Goal: Task Accomplishment & Management: Manage account settings

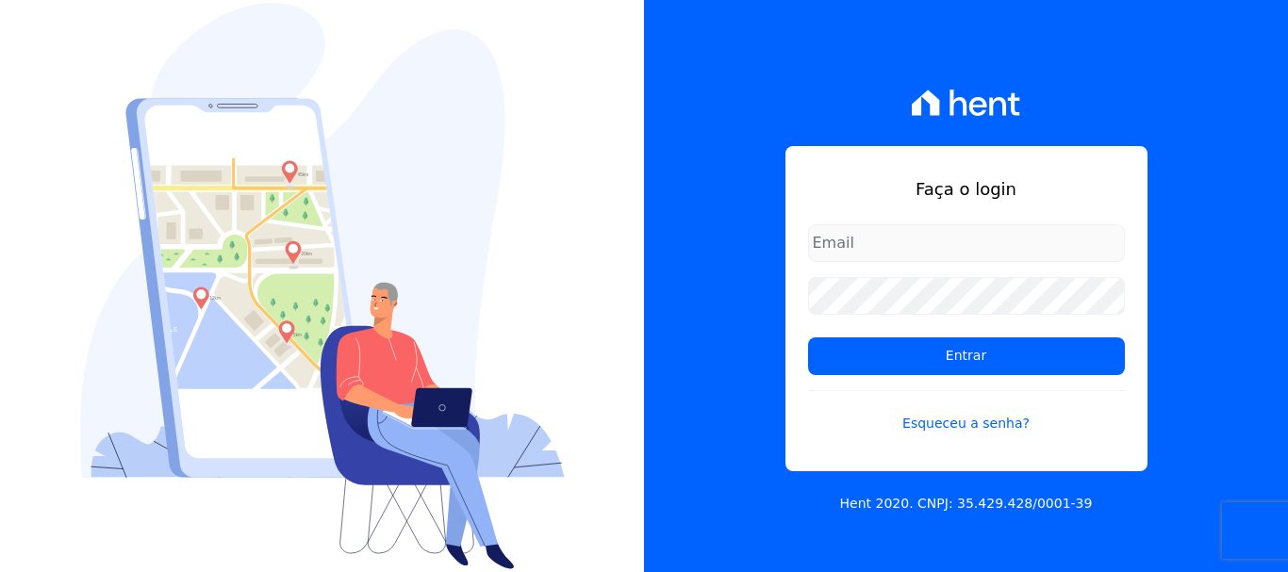
click at [975, 261] on input "email" at bounding box center [966, 243] width 317 height 38
type input "[EMAIL_ADDRESS][DOMAIN_NAME]"
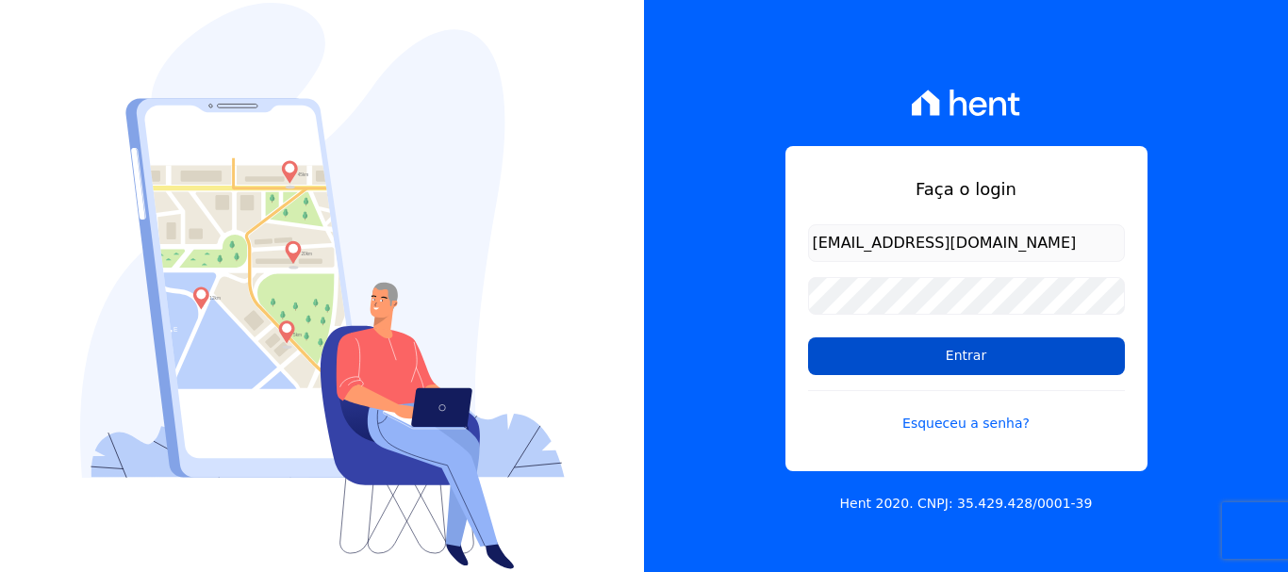
click at [974, 356] on input "Entrar" at bounding box center [966, 357] width 317 height 38
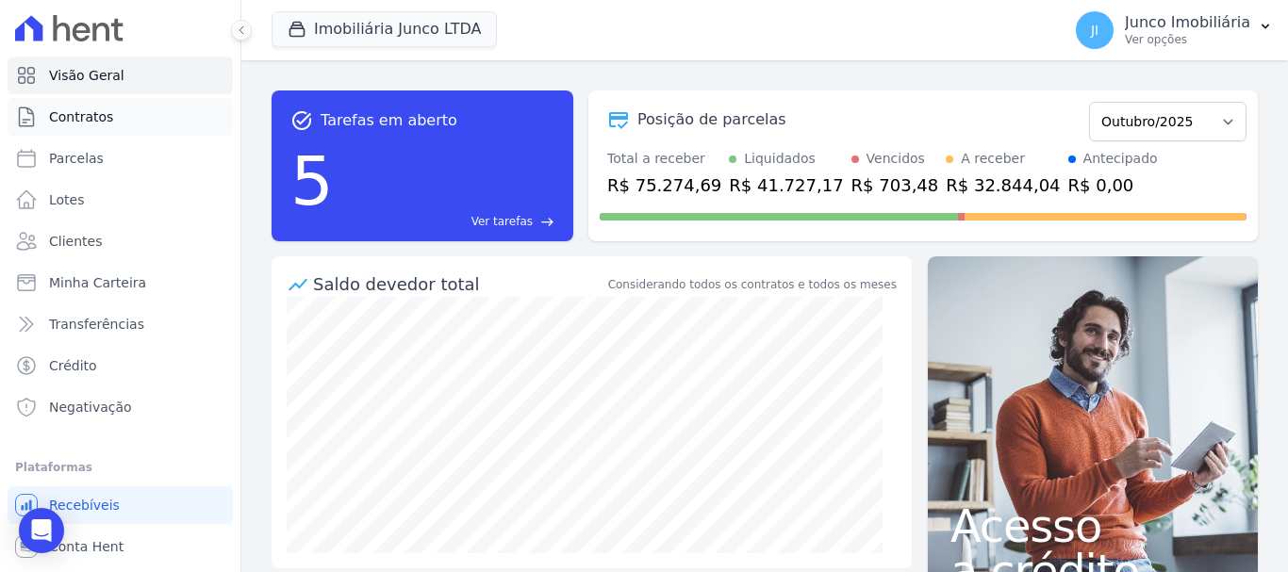
click at [96, 117] on span "Contratos" at bounding box center [81, 117] width 64 height 19
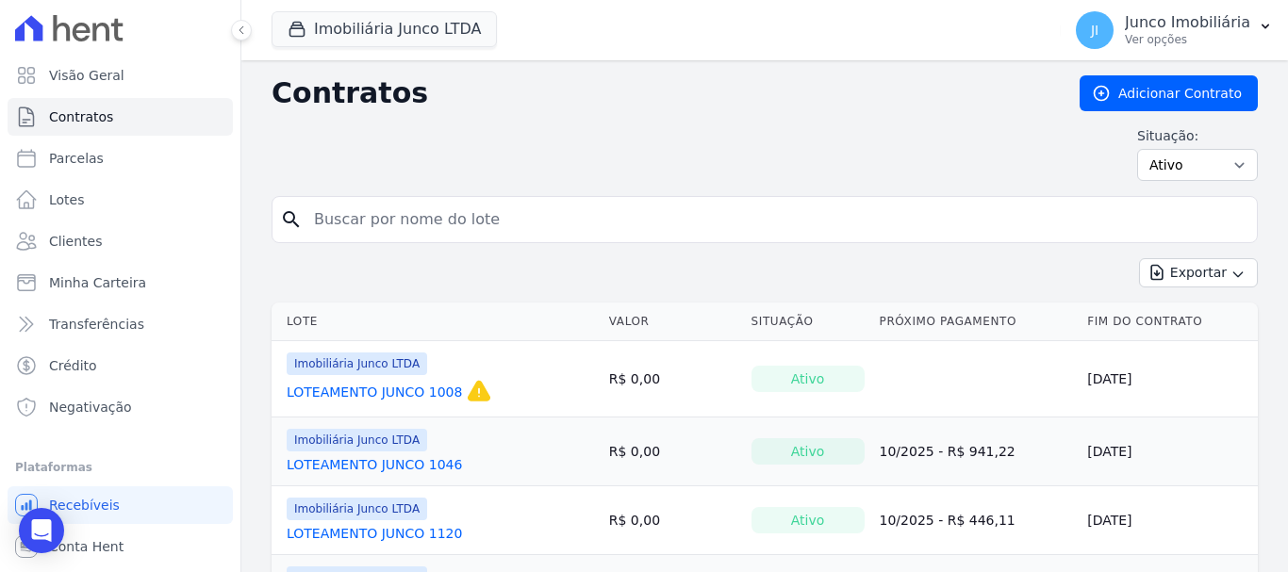
click at [517, 220] on input "search" at bounding box center [776, 220] width 947 height 38
type input "802"
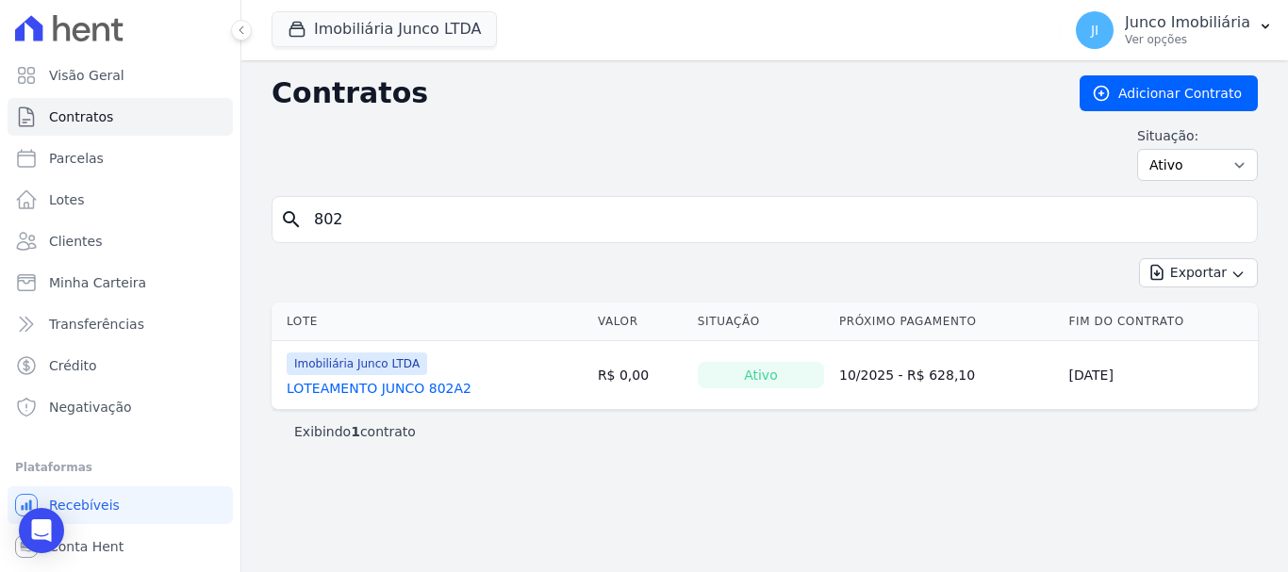
click at [406, 382] on link "LOTEAMENTO JUNCO 802A2" at bounding box center [379, 388] width 185 height 19
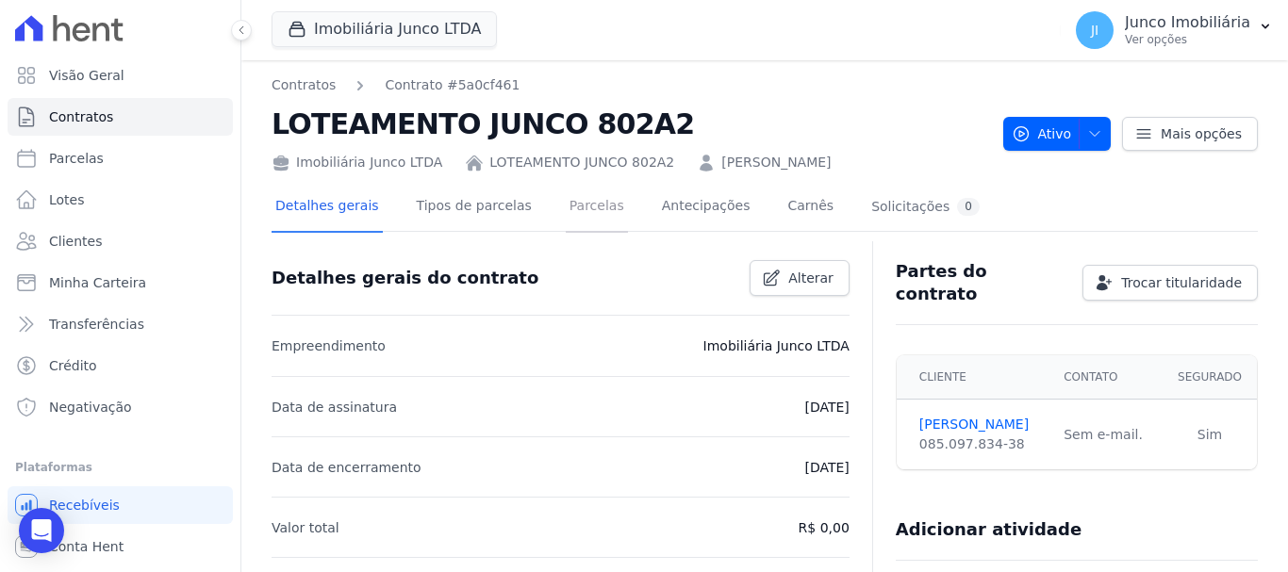
click at [571, 206] on link "Parcelas" at bounding box center [597, 208] width 62 height 50
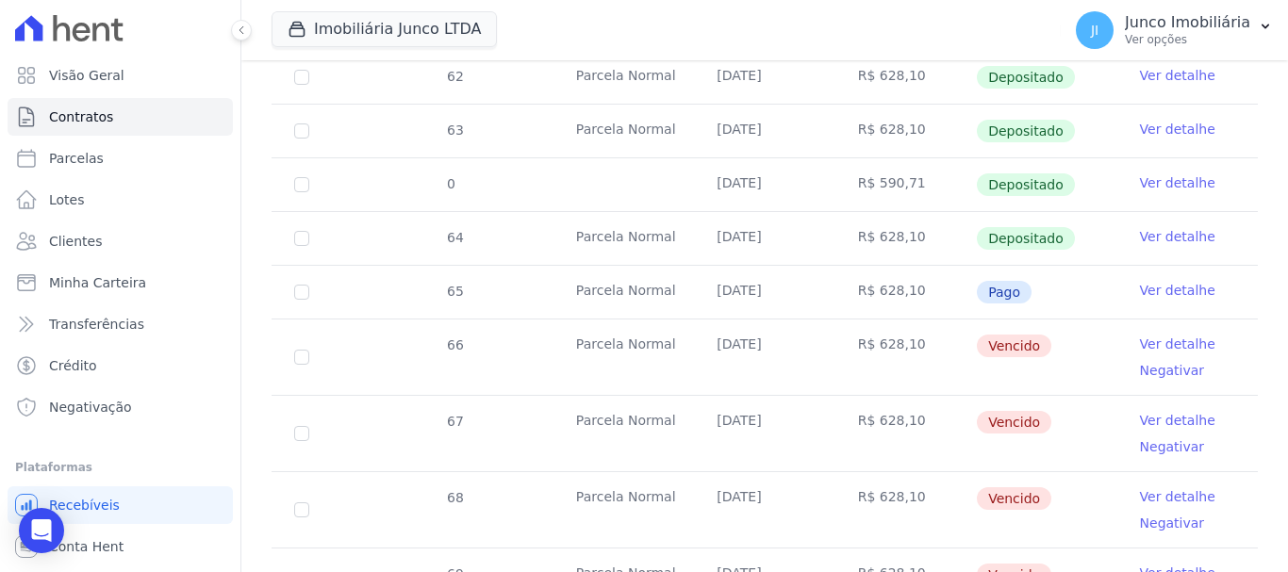
scroll to position [660, 0]
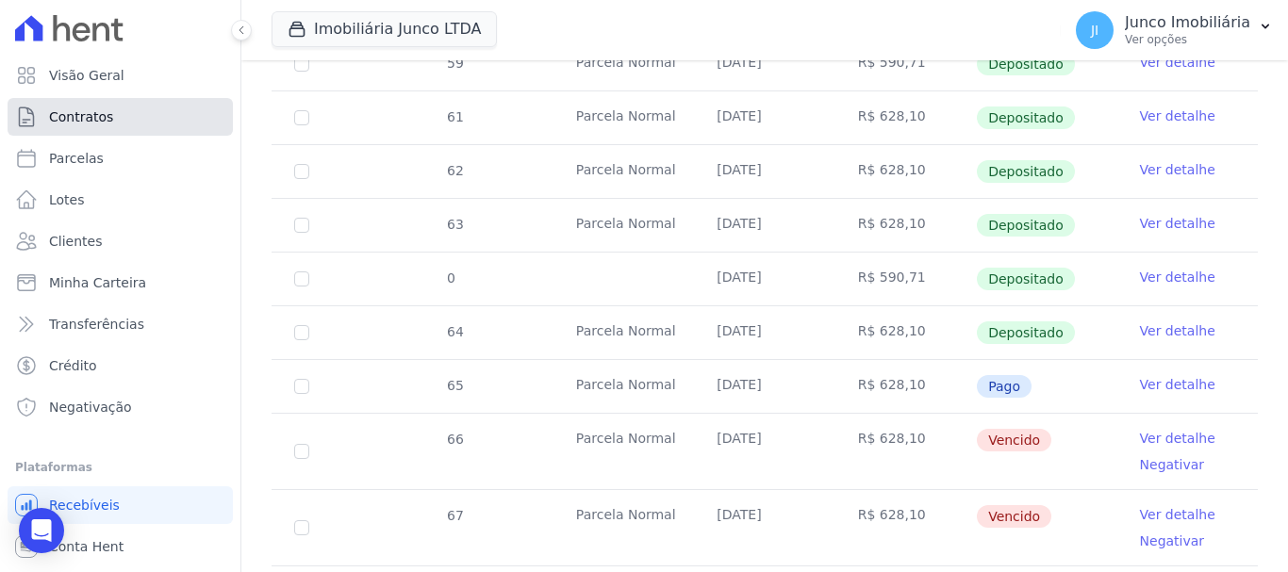
click at [91, 107] on link "Contratos" at bounding box center [120, 117] width 225 height 38
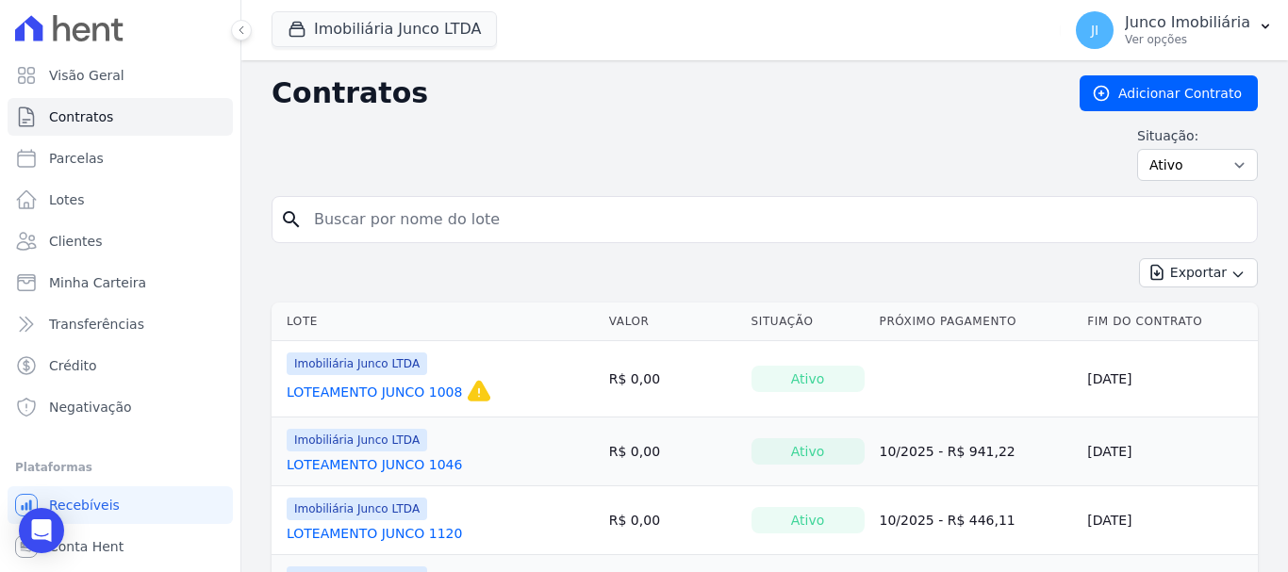
drag, startPoint x: 352, startPoint y: 223, endPoint x: 241, endPoint y: 218, distance: 110.4
click at [320, 216] on input "search" at bounding box center [776, 220] width 947 height 38
type input "865"
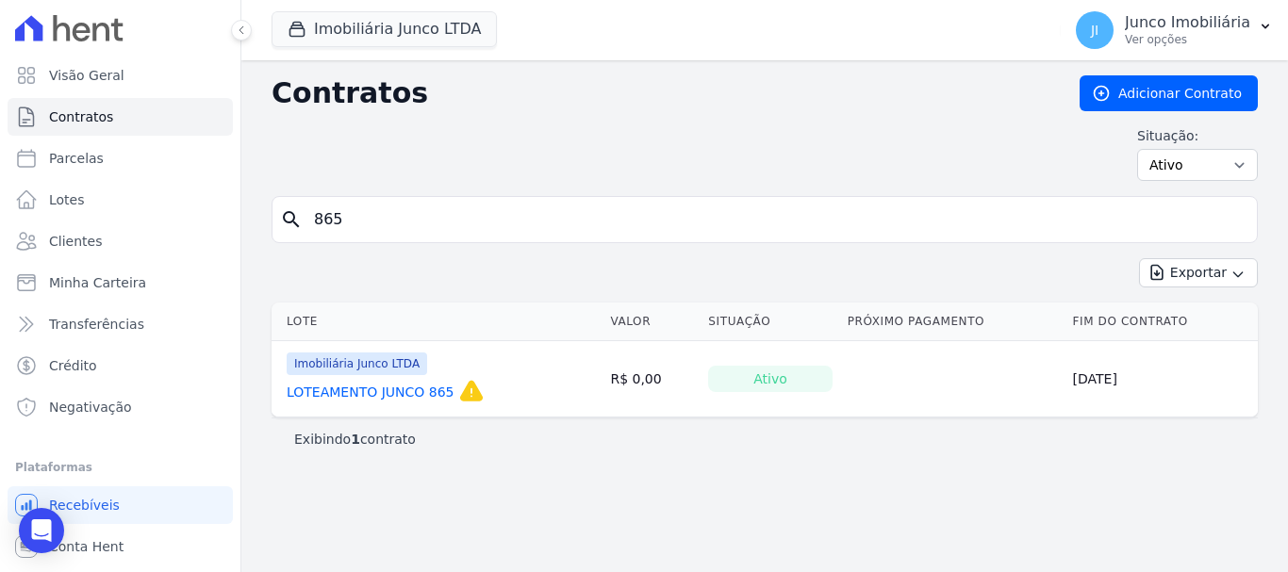
click at [423, 392] on link "LOTEAMENTO JUNCO 865" at bounding box center [371, 392] width 168 height 19
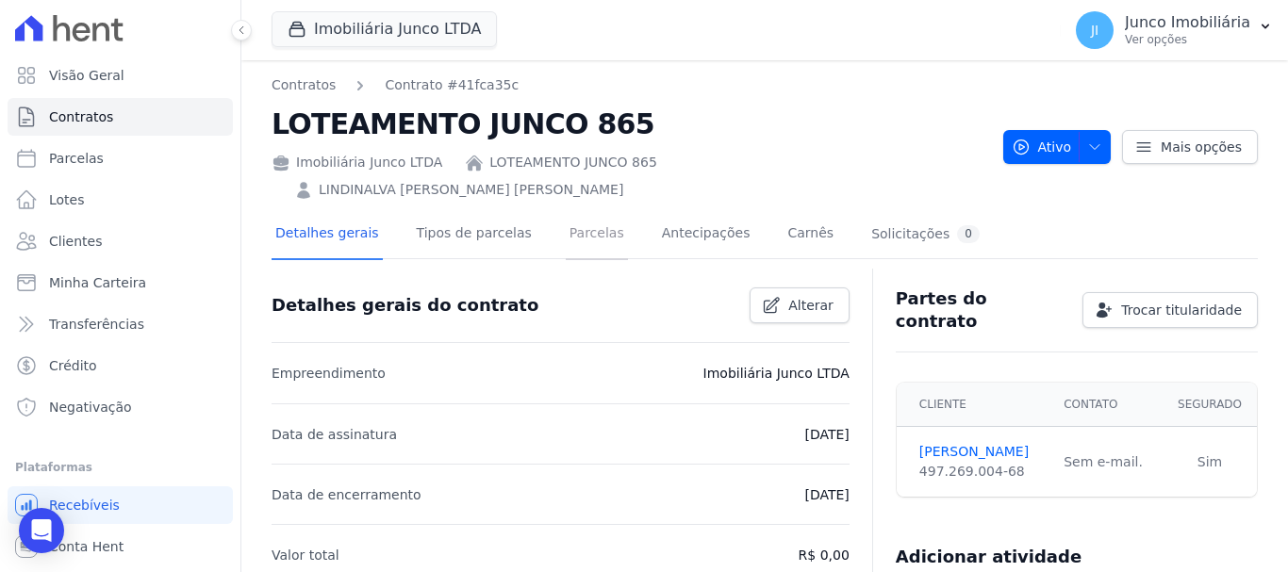
click at [587, 210] on link "Parcelas" at bounding box center [597, 235] width 62 height 50
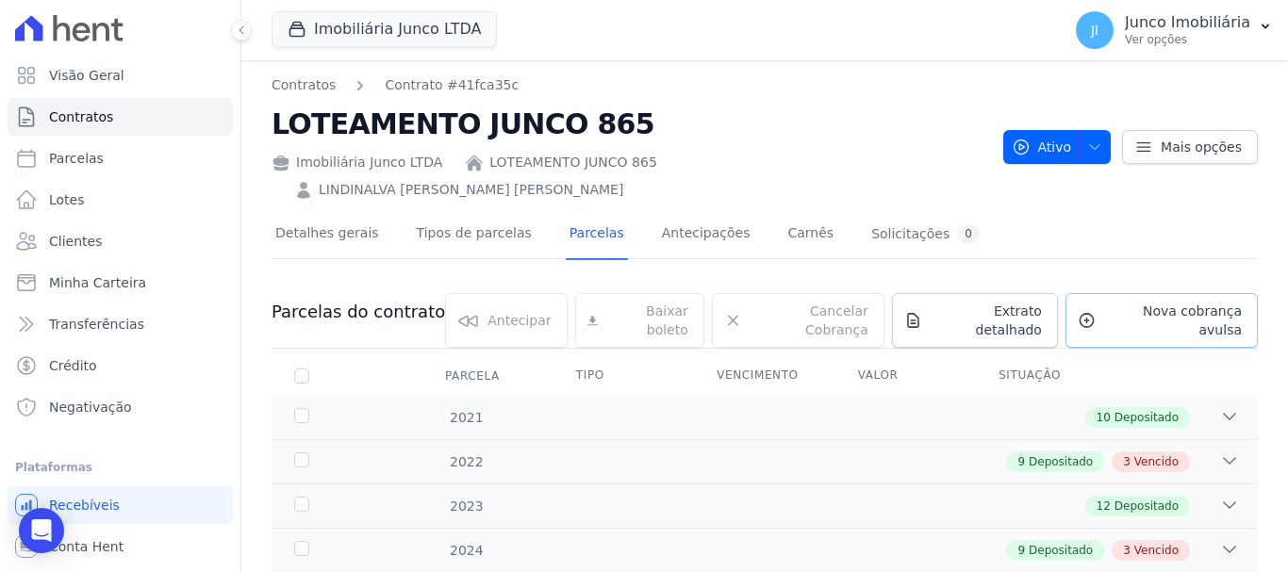
click at [1155, 302] on span "Nova cobrança avulsa" at bounding box center [1172, 321] width 139 height 38
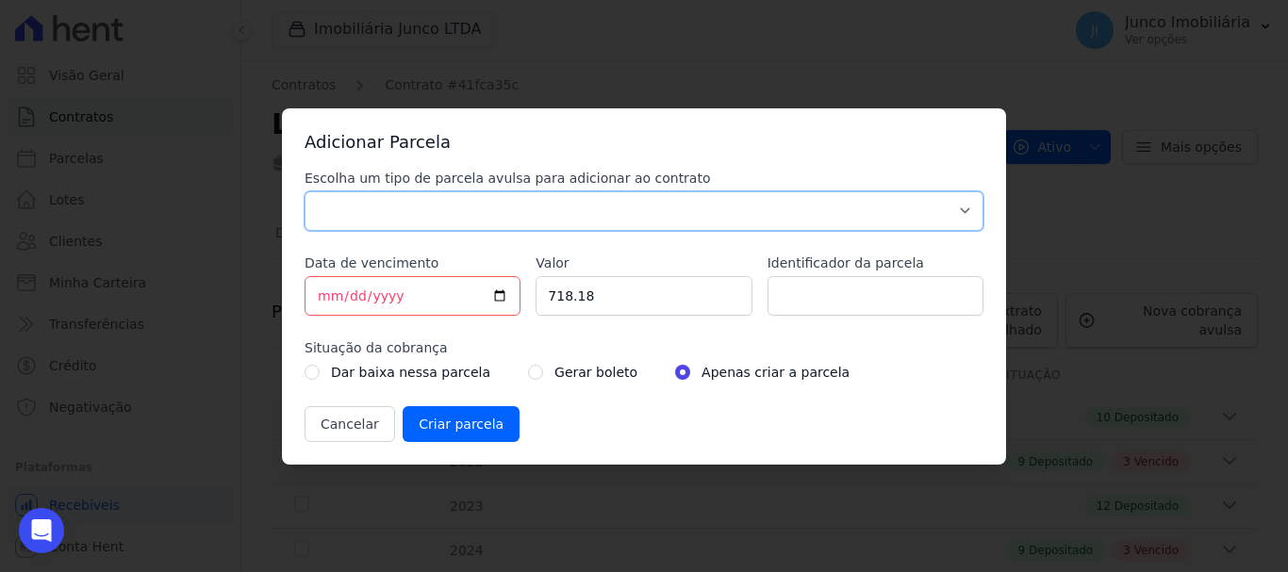
click at [588, 207] on select "Parcela Normal Sinal Caução Intercalada Chaves Pré Chaves Pós Chaves Taxas Quit…" at bounding box center [644, 211] width 679 height 40
click at [1110, 188] on div "Adicionar Parcela Escolha um tipo de parcela avulsa para adicionar ao contrato …" at bounding box center [644, 286] width 1288 height 572
click at [993, 61] on div "Adicionar Parcela Escolha um tipo de parcela avulsa para adicionar ao contrato …" at bounding box center [644, 286] width 1288 height 572
click at [353, 427] on button "Cancelar" at bounding box center [350, 424] width 91 height 36
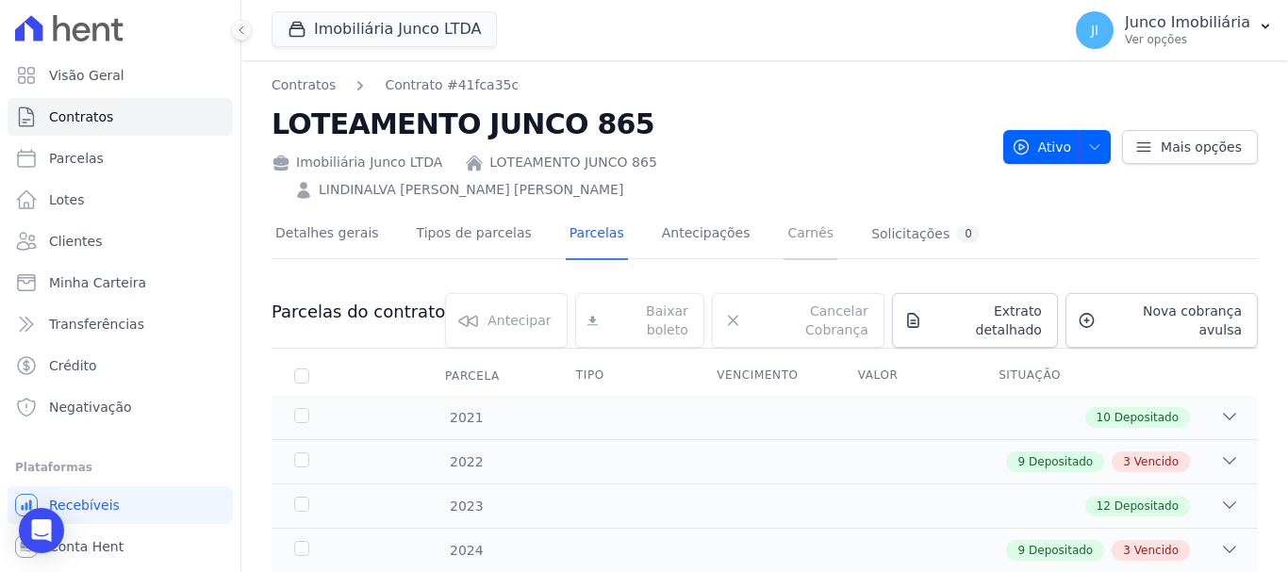
click at [784, 210] on link "Carnês" at bounding box center [811, 235] width 54 height 50
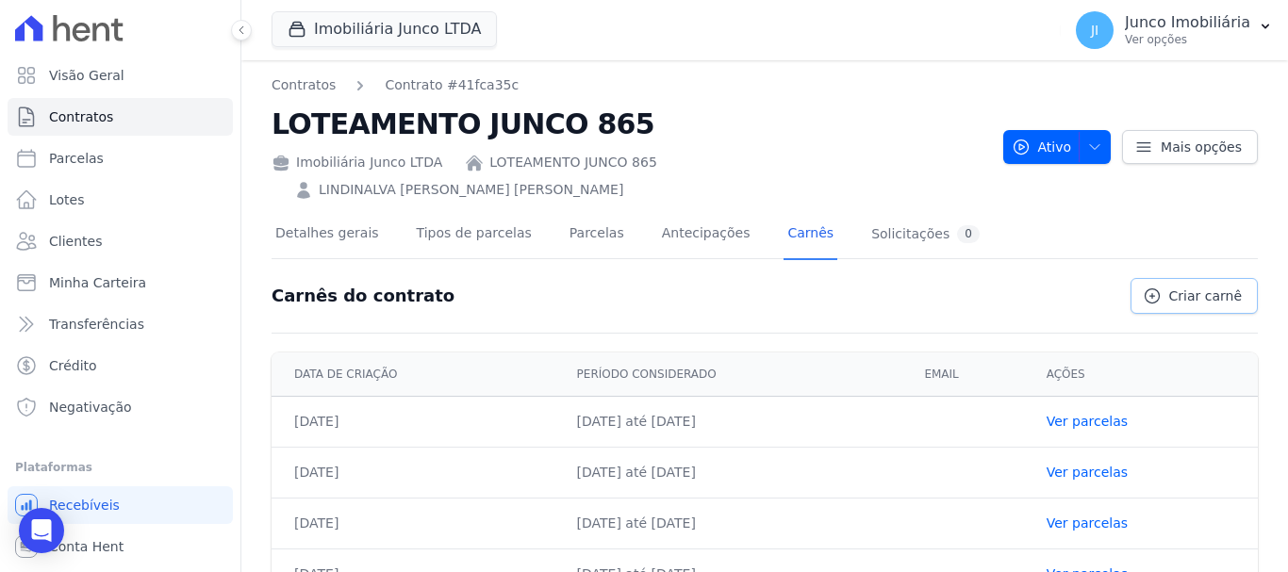
click at [1186, 287] on span "Criar carnê" at bounding box center [1205, 296] width 73 height 19
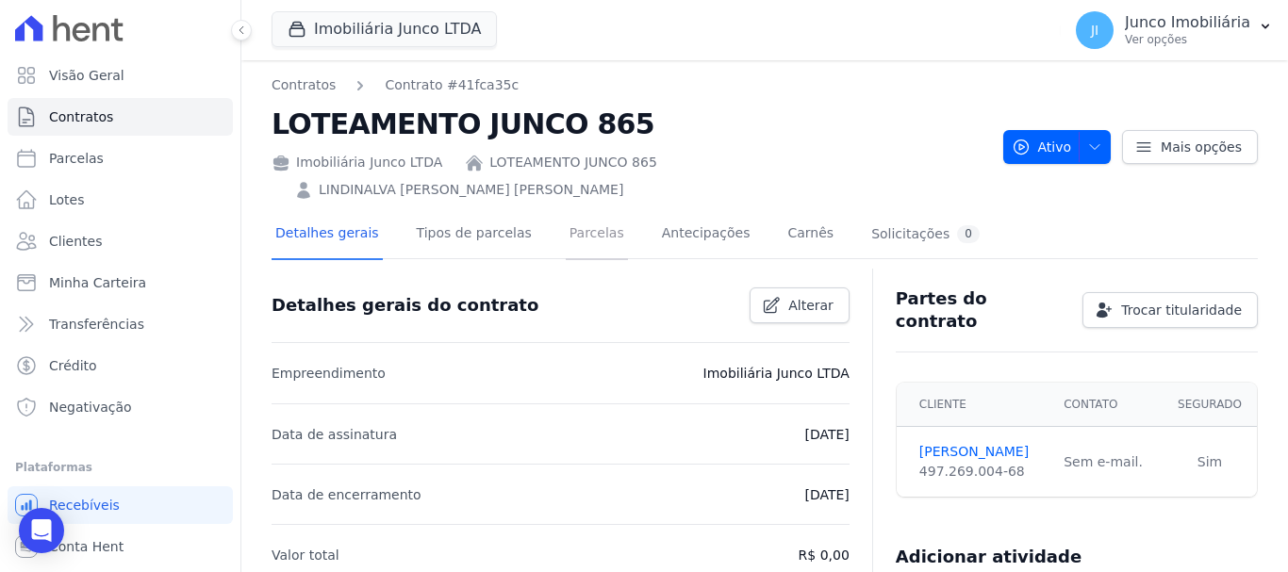
click at [577, 210] on link "Parcelas" at bounding box center [597, 235] width 62 height 50
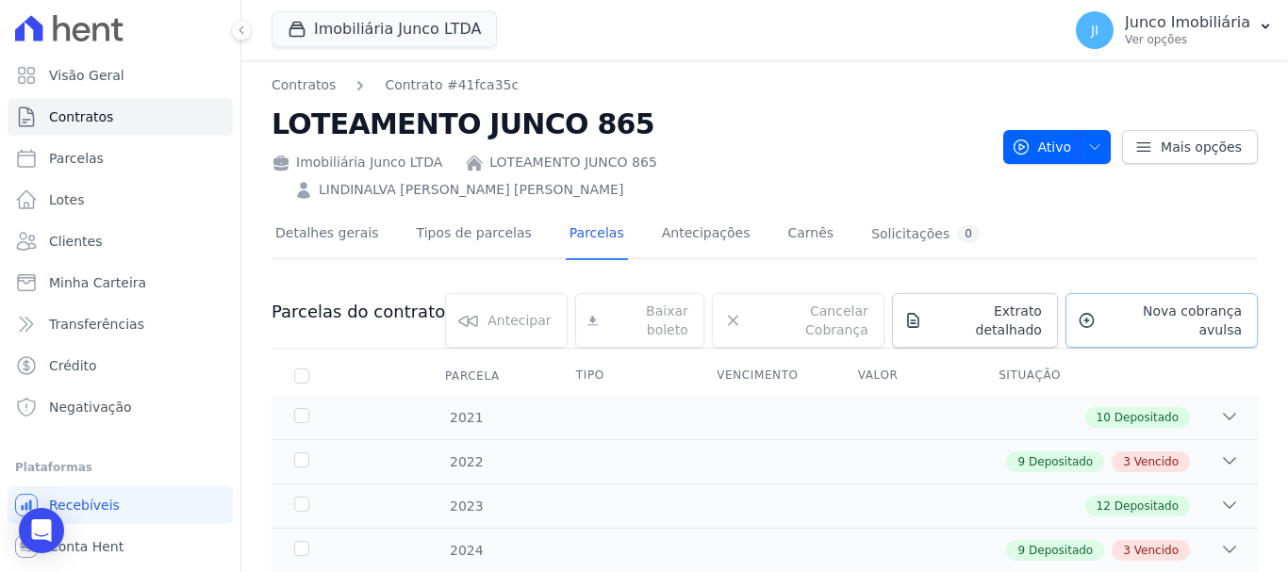
click at [1168, 302] on span "Nova cobrança avulsa" at bounding box center [1172, 321] width 139 height 38
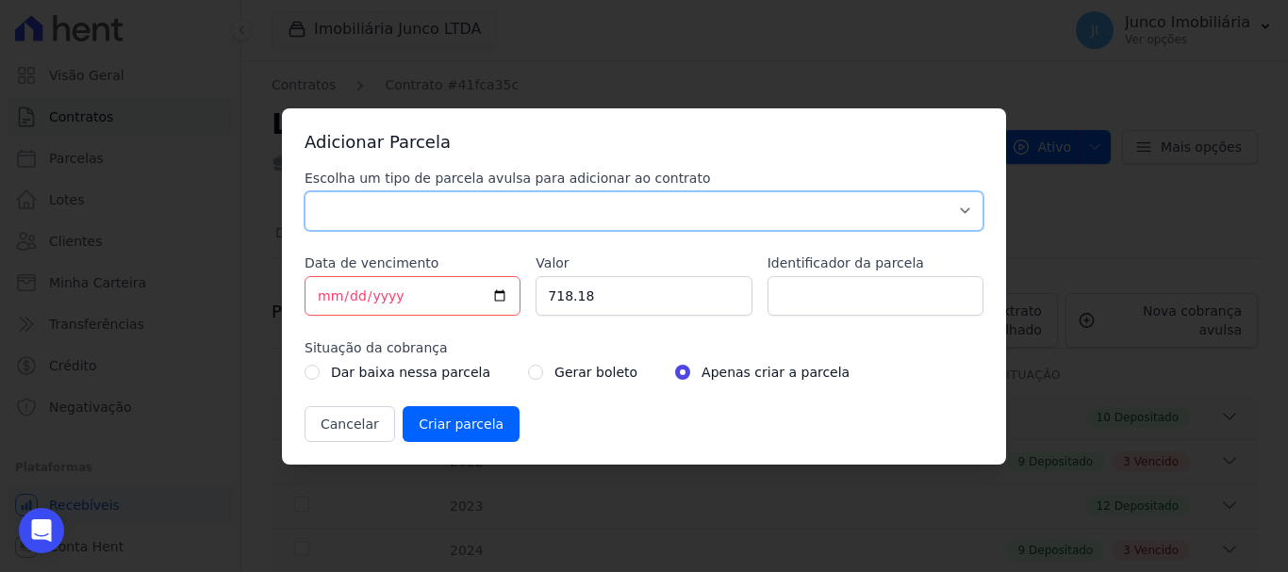
click at [493, 198] on select "Parcela Normal Sinal Caução Intercalada Chaves Pré Chaves Pós Chaves Taxas Quit…" at bounding box center [644, 211] width 679 height 40
select select "standard"
click at [305, 191] on select "Parcela Normal Sinal Caução Intercalada Chaves Pré Chaves Pós Chaves Taxas Quit…" at bounding box center [644, 211] width 679 height 40
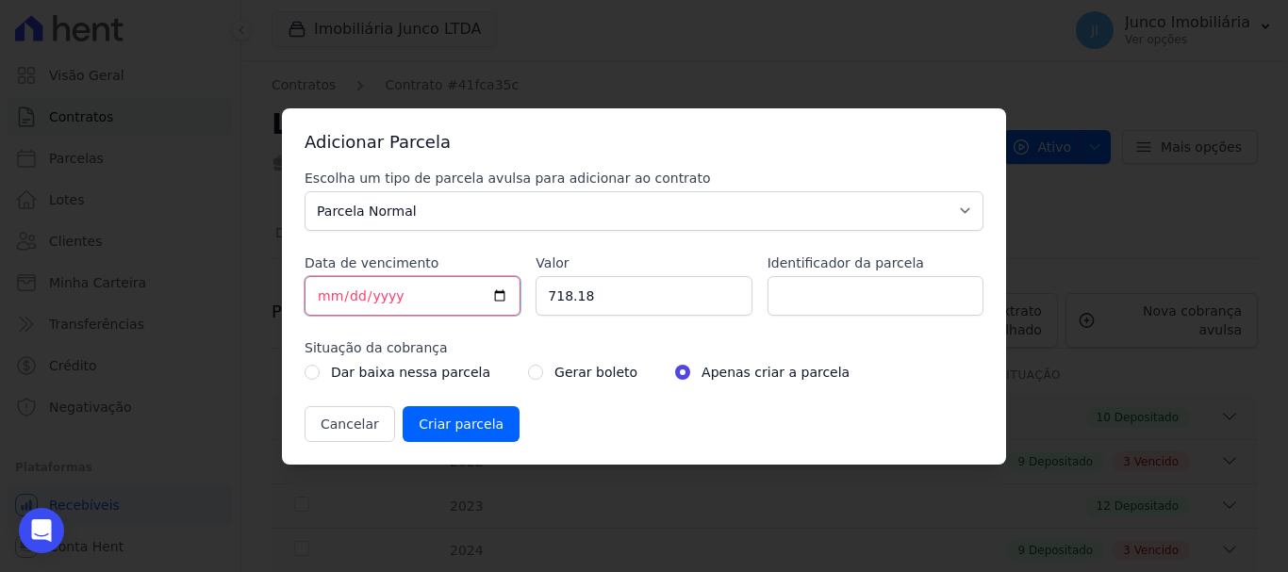
click at [414, 293] on input "2025-10-01" at bounding box center [413, 296] width 216 height 40
click at [504, 291] on input "2025-10-01" at bounding box center [413, 296] width 216 height 40
type input "2025-10-10"
click at [605, 293] on input "718.18" at bounding box center [644, 296] width 216 height 40
click at [799, 286] on input "Identificador da parcela" at bounding box center [876, 296] width 216 height 40
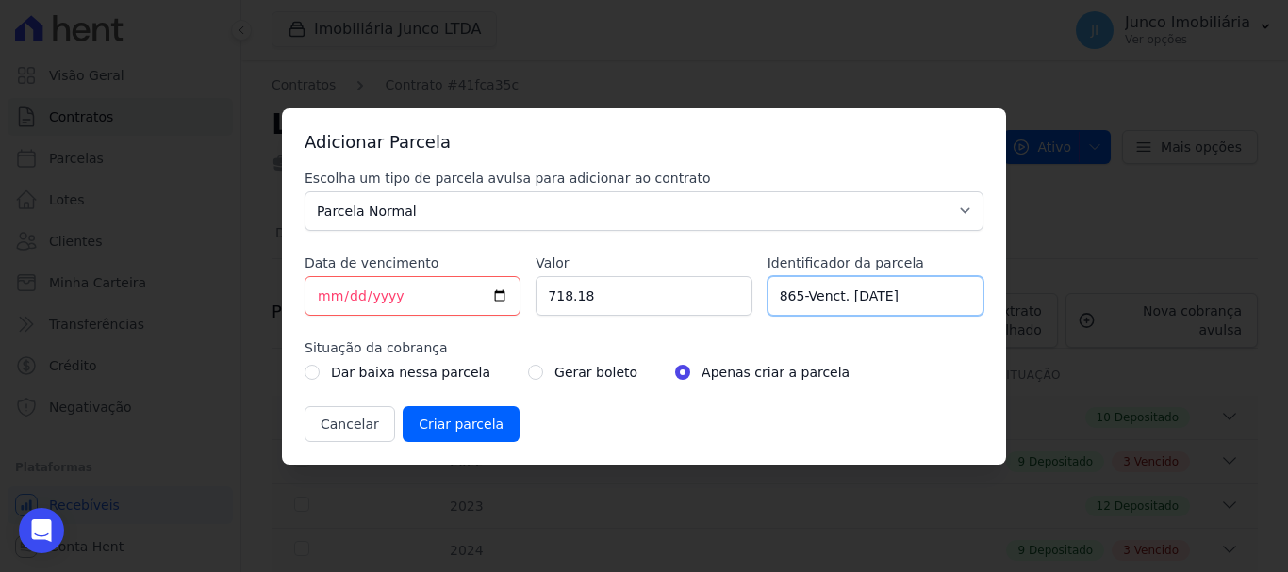
type input "865-Venct. 10/02/2024"
click at [528, 376] on input "radio" at bounding box center [535, 372] width 15 height 15
radio input "true"
click at [521, 358] on div "Situação da cobrança Dar baixa nessa parcela Gerar boleto Apenas criar a parcela" at bounding box center [644, 361] width 679 height 45
click at [528, 373] on input "radio" at bounding box center [535, 372] width 15 height 15
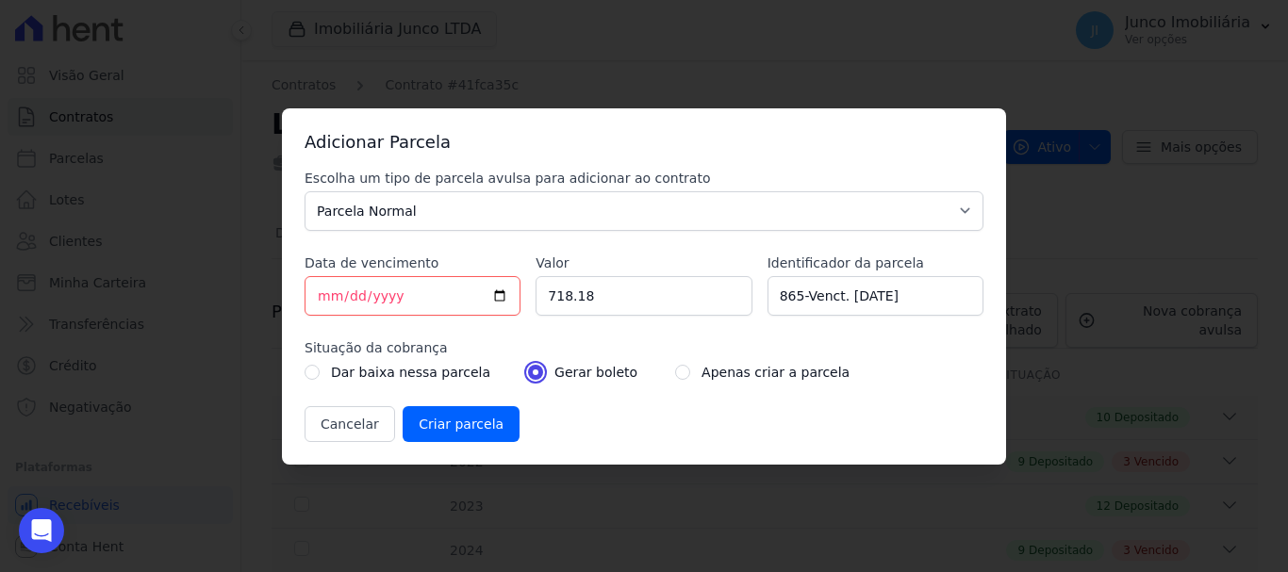
click at [528, 373] on input "radio" at bounding box center [535, 372] width 15 height 15
click at [625, 296] on input "718.18" at bounding box center [644, 296] width 216 height 40
click at [433, 426] on input "Criar parcela" at bounding box center [461, 424] width 117 height 36
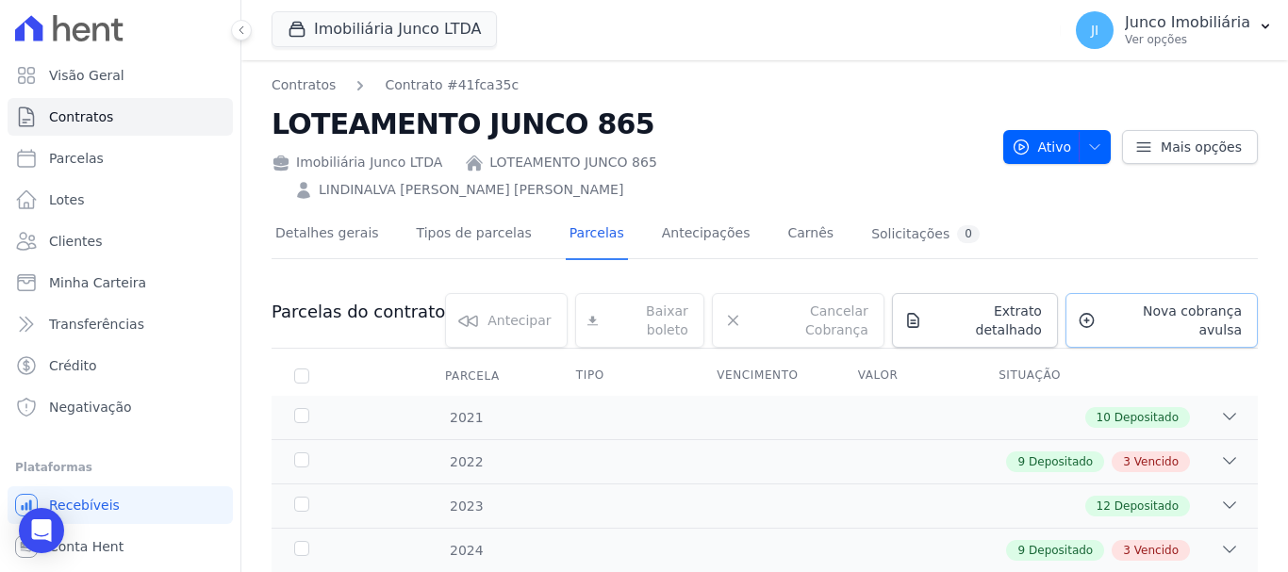
click at [1168, 302] on span "Nova cobrança avulsa" at bounding box center [1172, 321] width 139 height 38
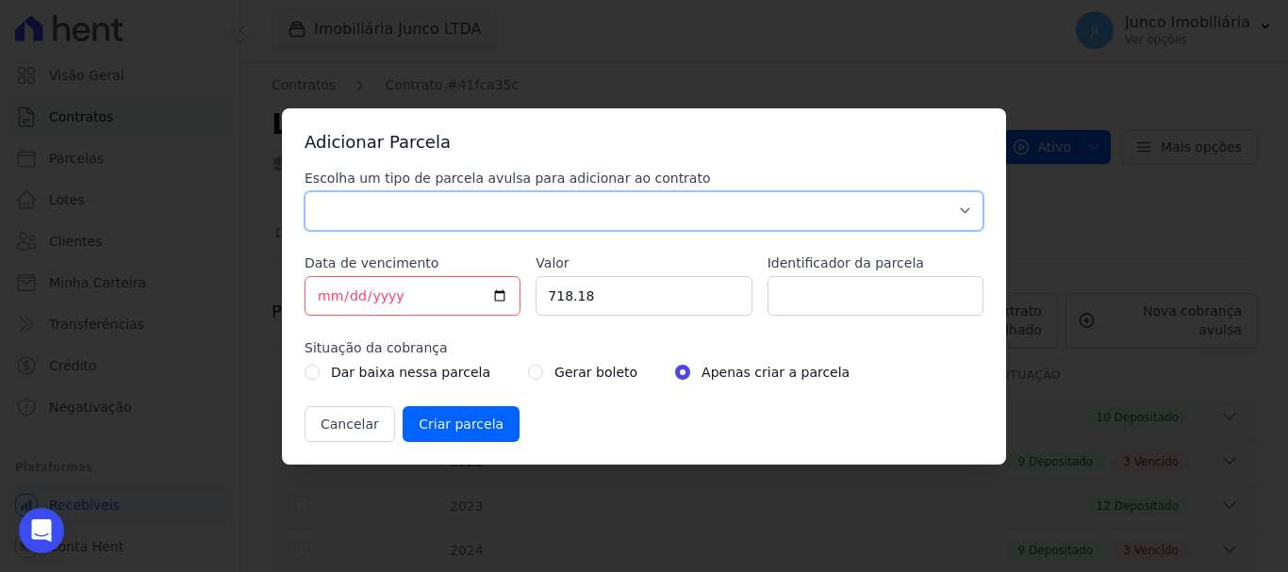
click at [555, 207] on select "Parcela Normal Sinal Caução Intercalada Chaves Pré Chaves Pós Chaves Taxas Quit…" at bounding box center [644, 211] width 679 height 40
select select "standard"
click at [305, 191] on select "Parcela Normal Sinal Caução Intercalada Chaves Pré Chaves Pós Chaves Taxas Quit…" at bounding box center [644, 211] width 679 height 40
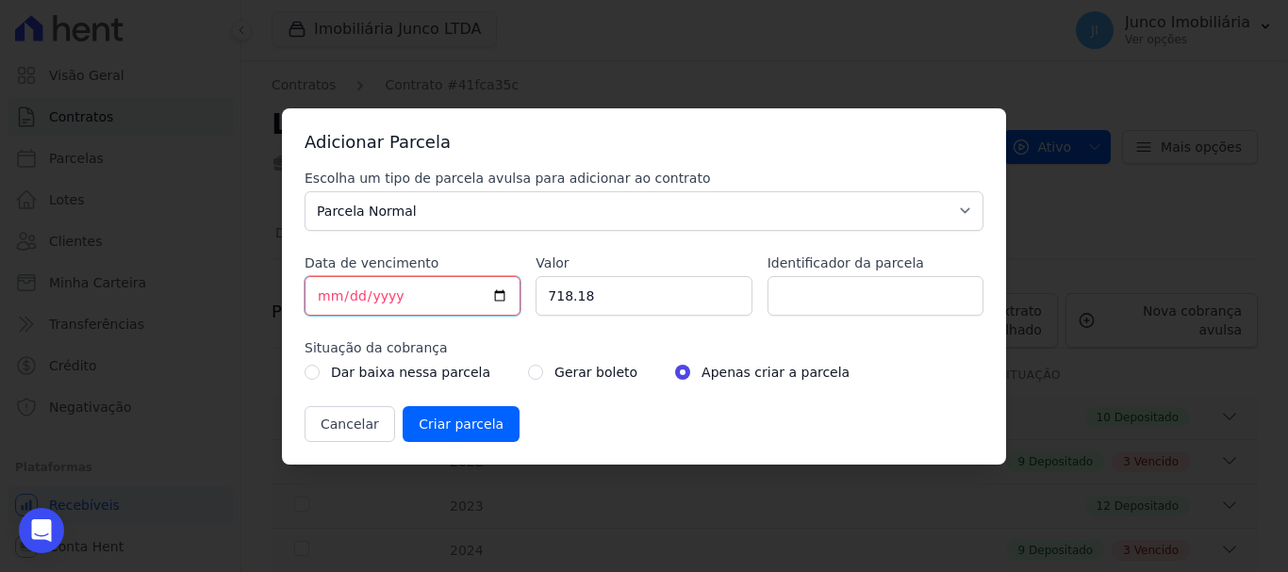
click at [504, 294] on input "2025-10-01" at bounding box center [413, 296] width 216 height 40
type input "2025-11-10"
click at [796, 300] on input "Identificador da parcela" at bounding box center [876, 296] width 216 height 40
type input "865-Venct. 10/06/2024"
click at [528, 369] on input "radio" at bounding box center [535, 372] width 15 height 15
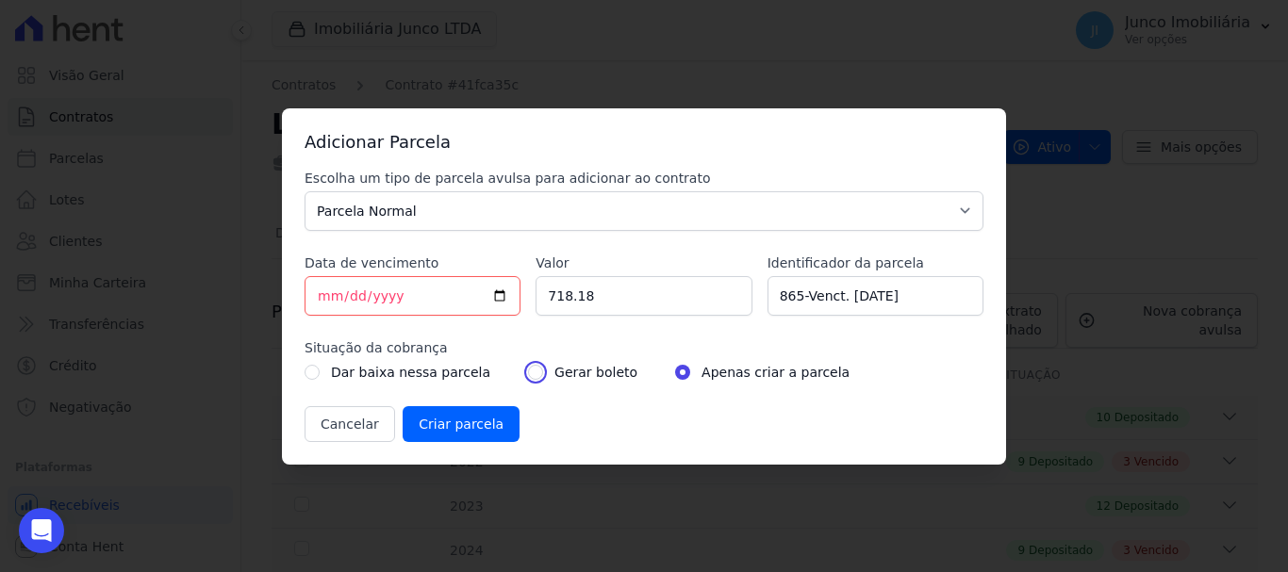
radio input "true"
click at [453, 424] on input "Criar parcela" at bounding box center [461, 424] width 117 height 36
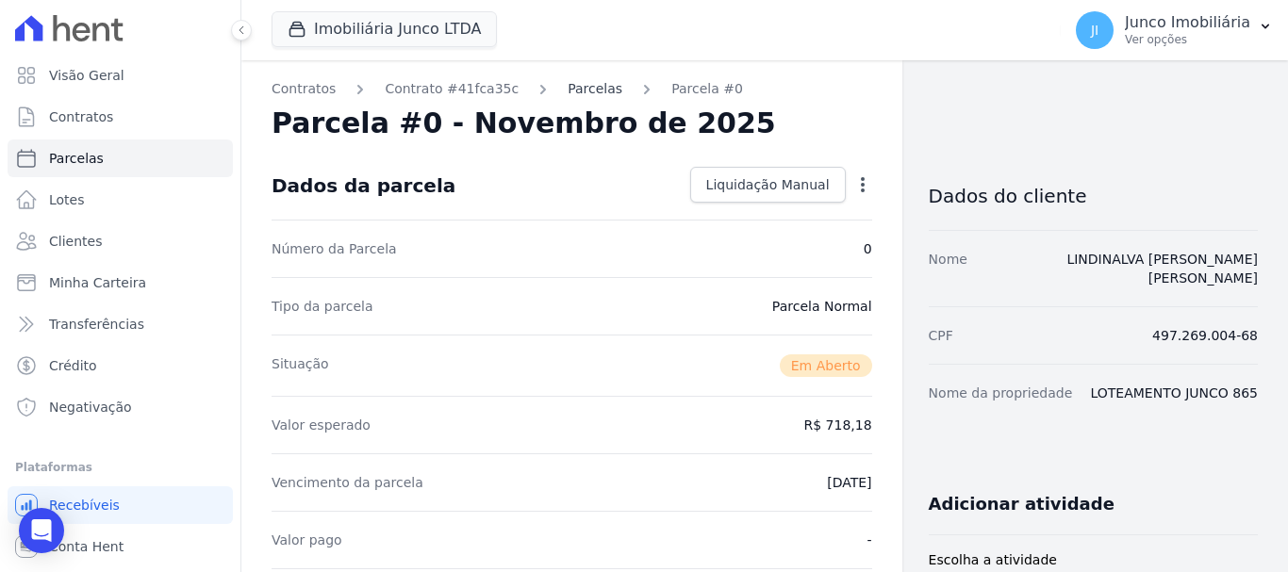
click at [571, 89] on link "Parcelas" at bounding box center [595, 89] width 55 height 20
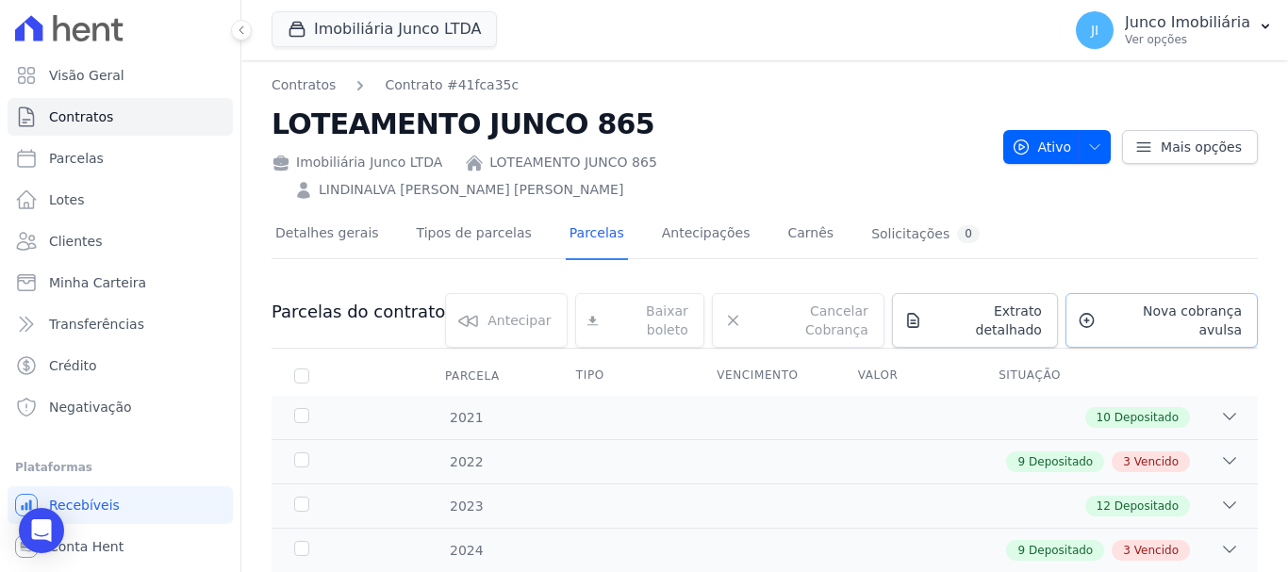
click at [1165, 302] on span "Nova cobrança avulsa" at bounding box center [1172, 321] width 139 height 38
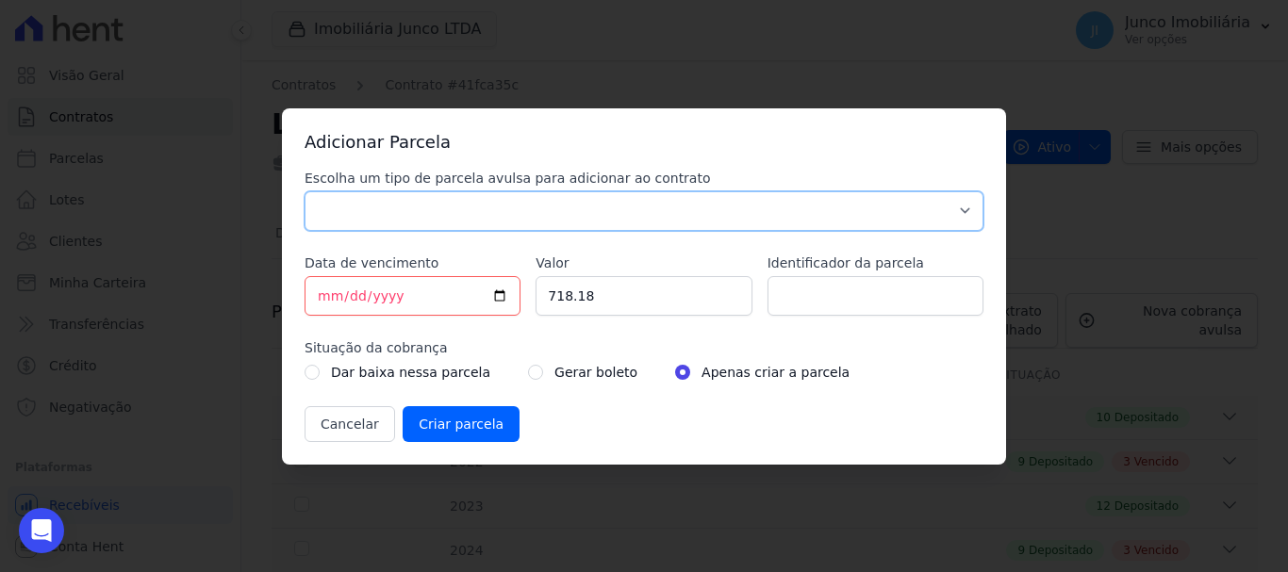
drag, startPoint x: 549, startPoint y: 217, endPoint x: 507, endPoint y: 225, distance: 42.4
click at [549, 217] on select "Parcela Normal Sinal Caução Intercalada Chaves Pré Chaves Pós Chaves Taxas Quit…" at bounding box center [644, 211] width 679 height 40
select select "standard"
click at [305, 191] on select "Parcela Normal Sinal Caução Intercalada Chaves Pré Chaves Pós Chaves Taxas Quit…" at bounding box center [644, 211] width 679 height 40
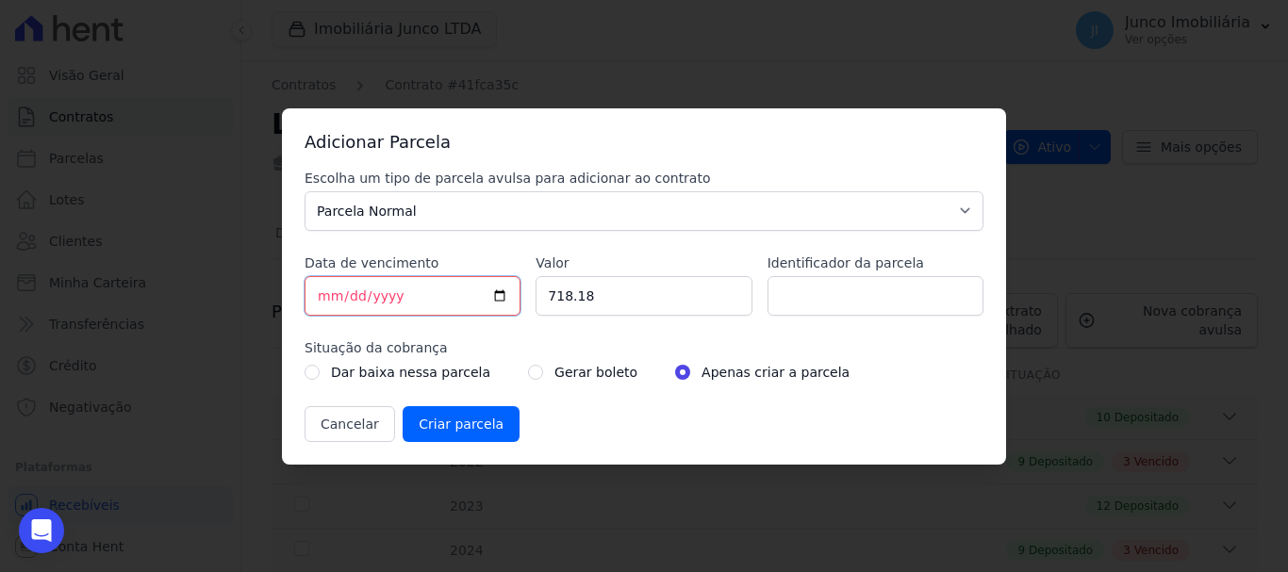
click at [409, 299] on input "2025-10-01" at bounding box center [413, 296] width 216 height 40
click at [503, 297] on input "2025-10-01" at bounding box center [413, 296] width 216 height 40
type input "2025-12-10"
click at [795, 298] on input "Identificador da parcela" at bounding box center [876, 296] width 216 height 40
click at [874, 304] on input "865-Venct. 10/06/2024" at bounding box center [876, 296] width 216 height 40
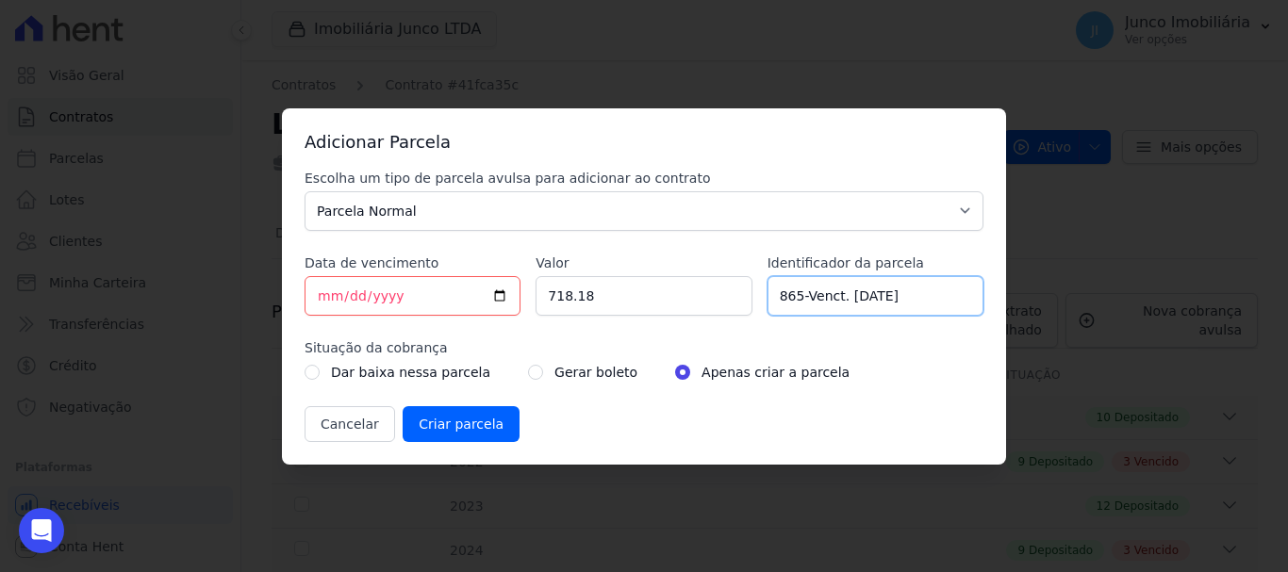
type input "865-Venct. 10/10/2024"
click at [528, 373] on input "radio" at bounding box center [535, 372] width 15 height 15
radio input "true"
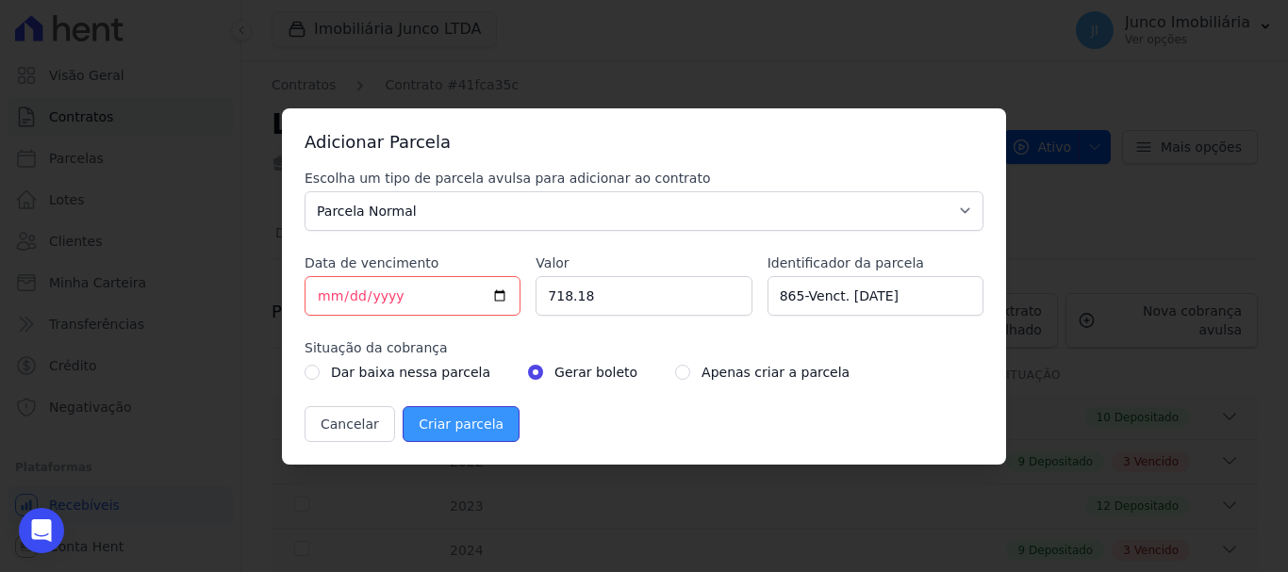
click at [464, 426] on input "Criar parcela" at bounding box center [461, 424] width 117 height 36
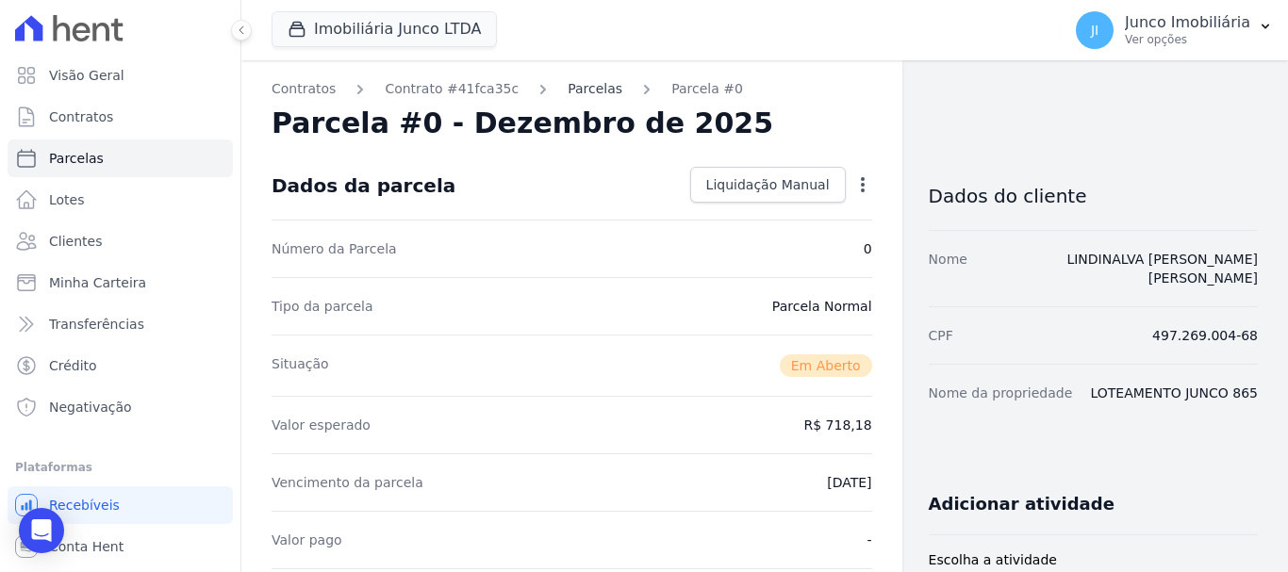
click at [570, 93] on link "Parcelas" at bounding box center [595, 89] width 55 height 20
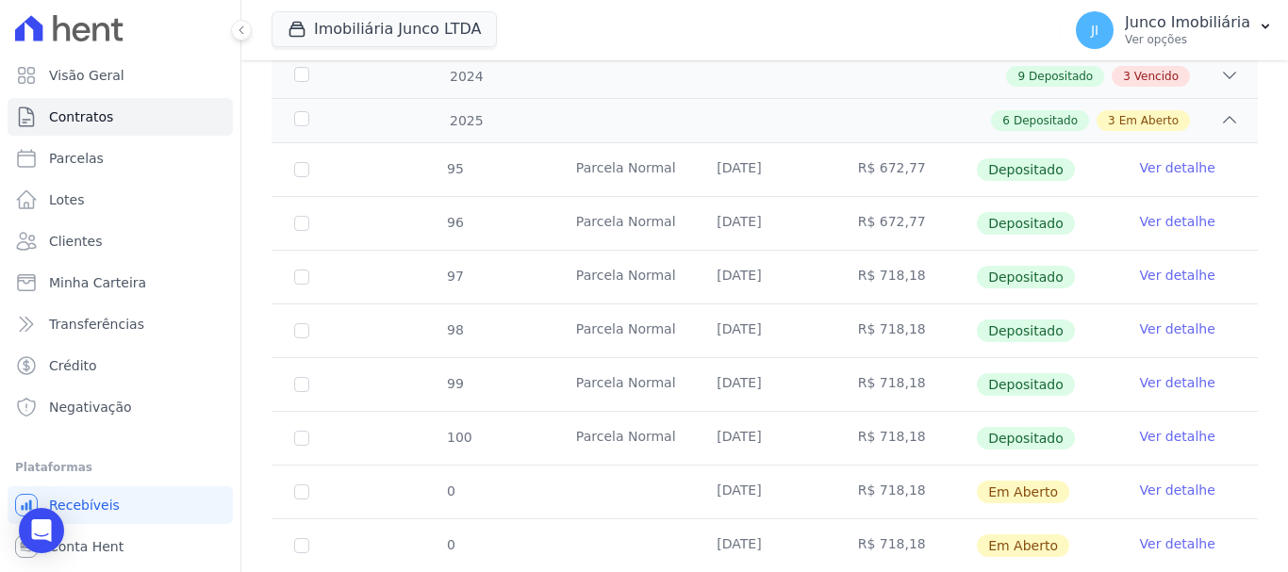
scroll to position [542, 0]
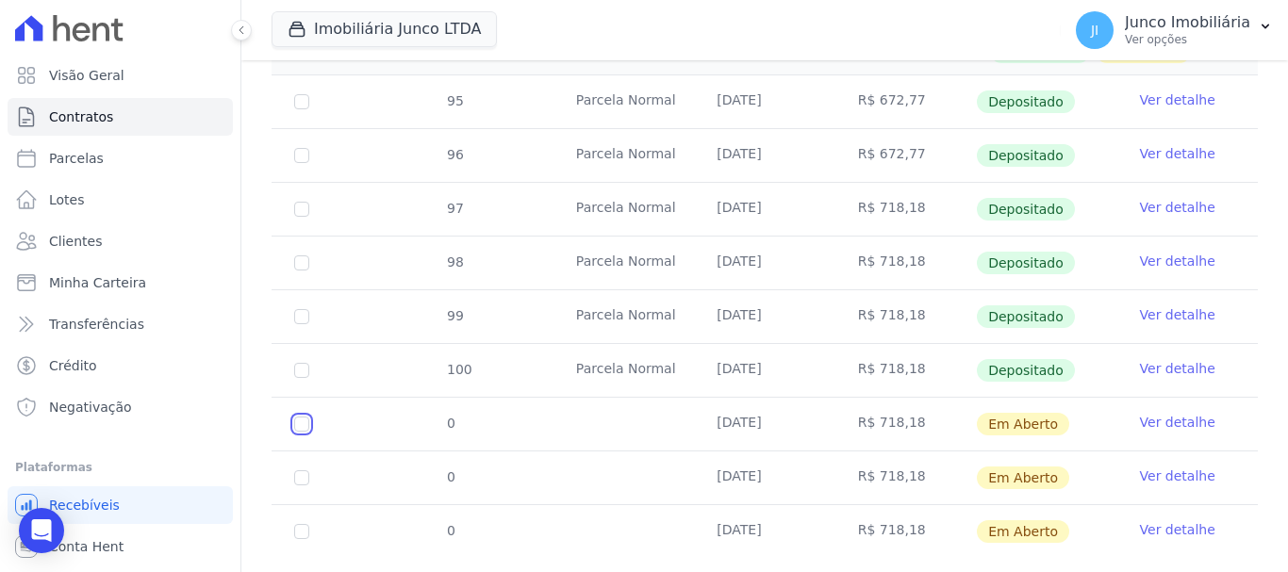
click at [301, 417] on input "checkbox" at bounding box center [301, 424] width 15 height 15
checkbox input "true"
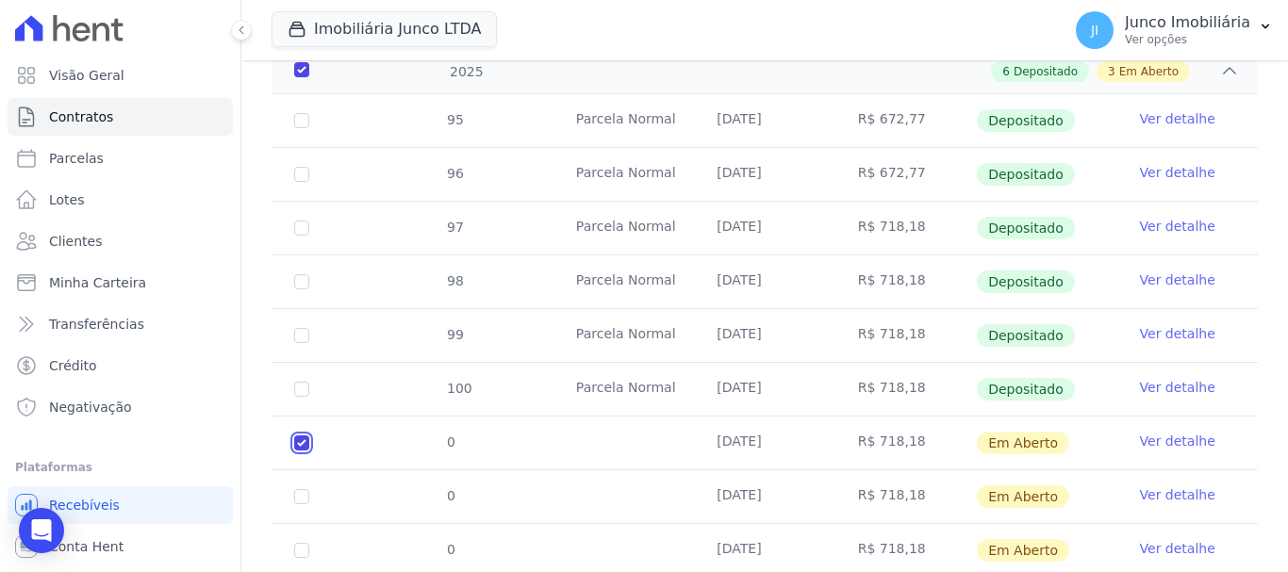
scroll to position [557, 0]
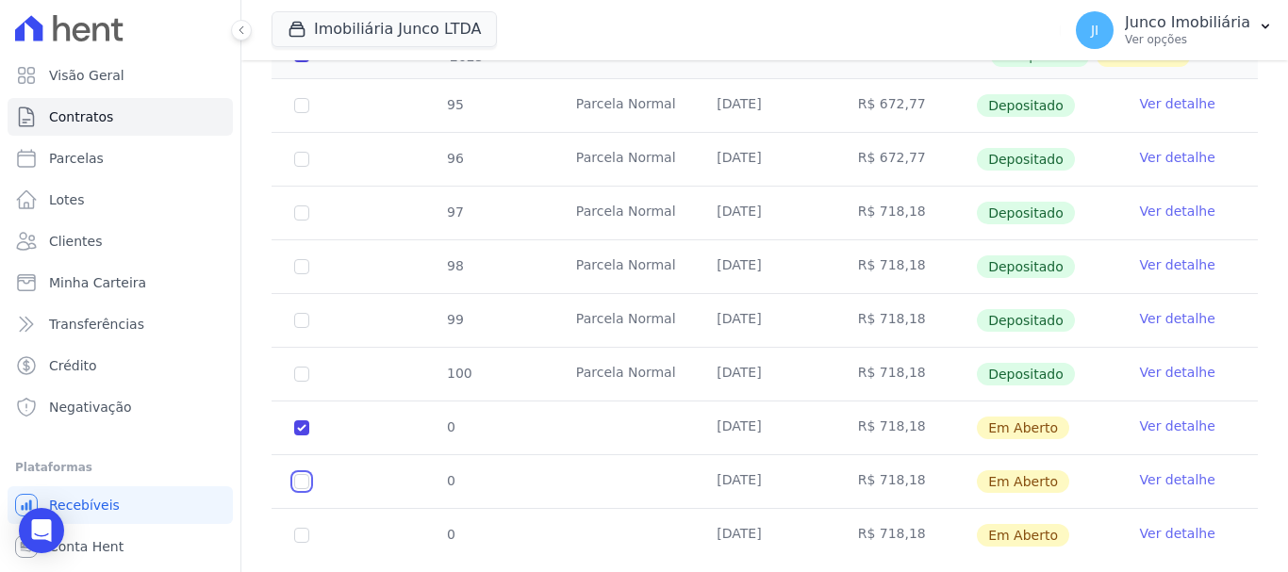
click at [303, 474] on input "checkbox" at bounding box center [301, 481] width 15 height 15
checkbox input "true"
click at [306, 528] on input "checkbox" at bounding box center [301, 535] width 15 height 15
checkbox input "true"
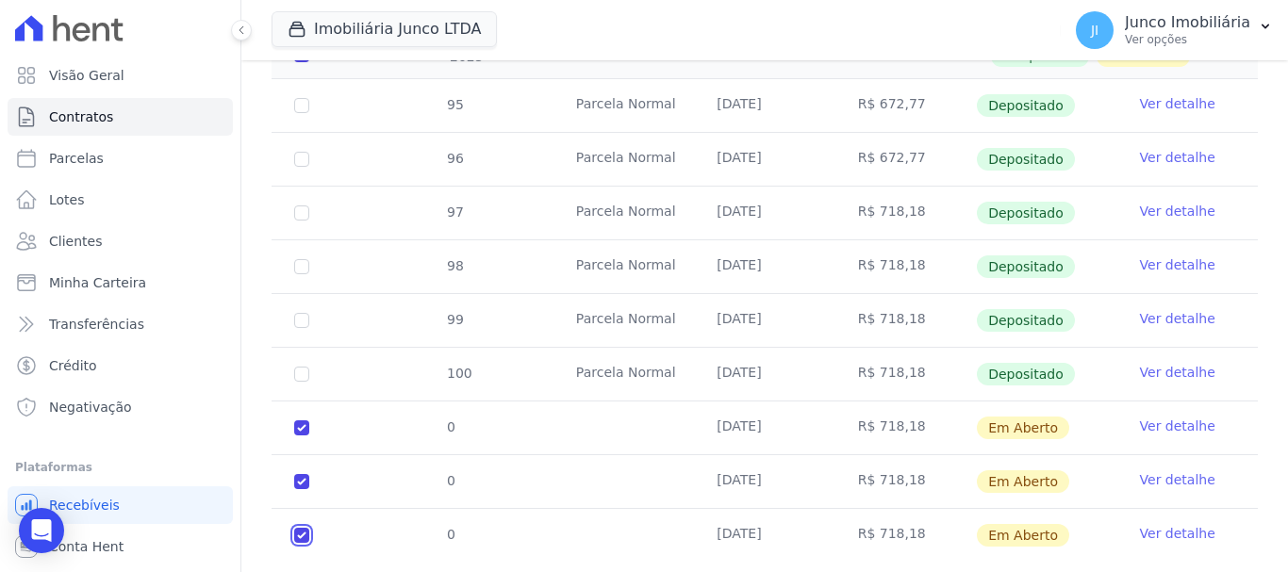
checkbox input "true"
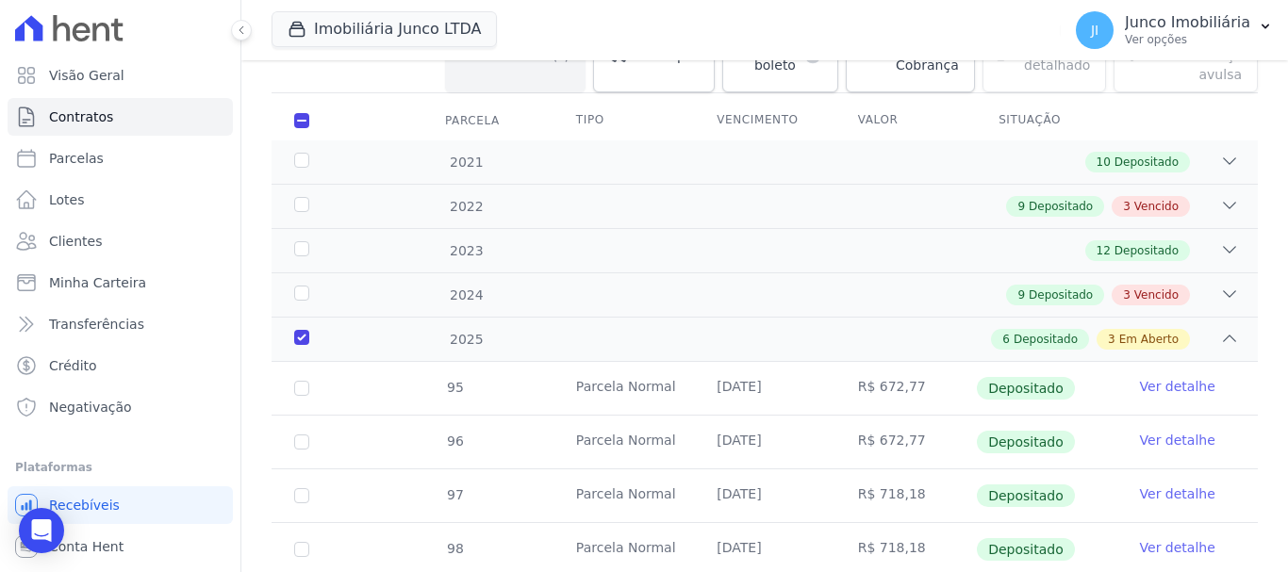
scroll to position [86, 0]
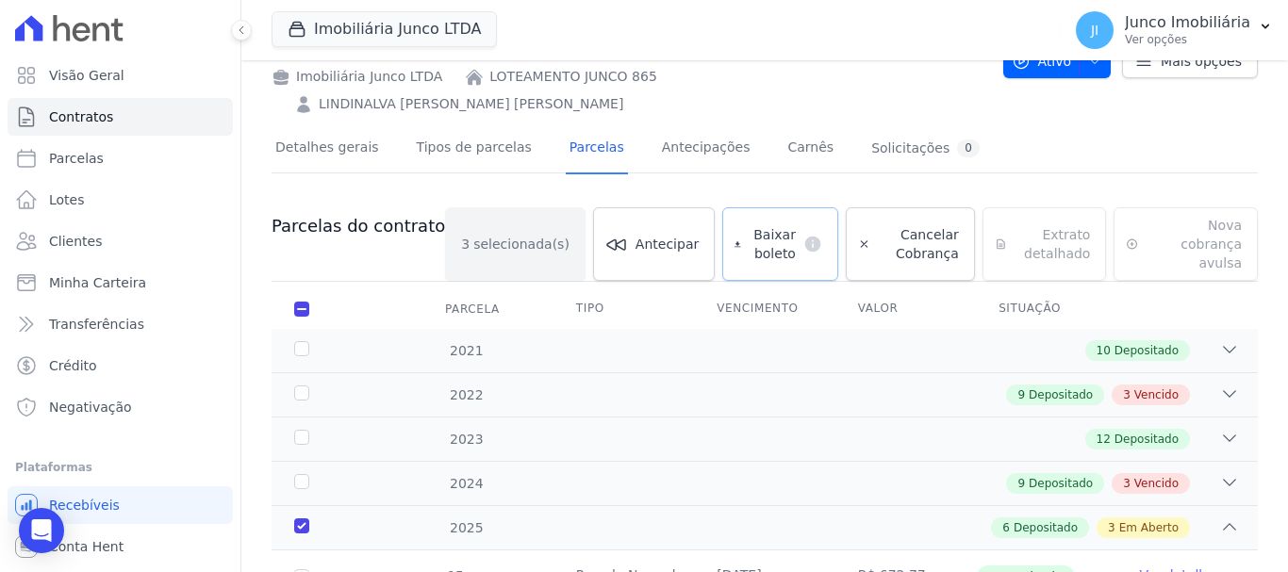
click at [749, 225] on span "Baixar boleto" at bounding box center [772, 244] width 47 height 38
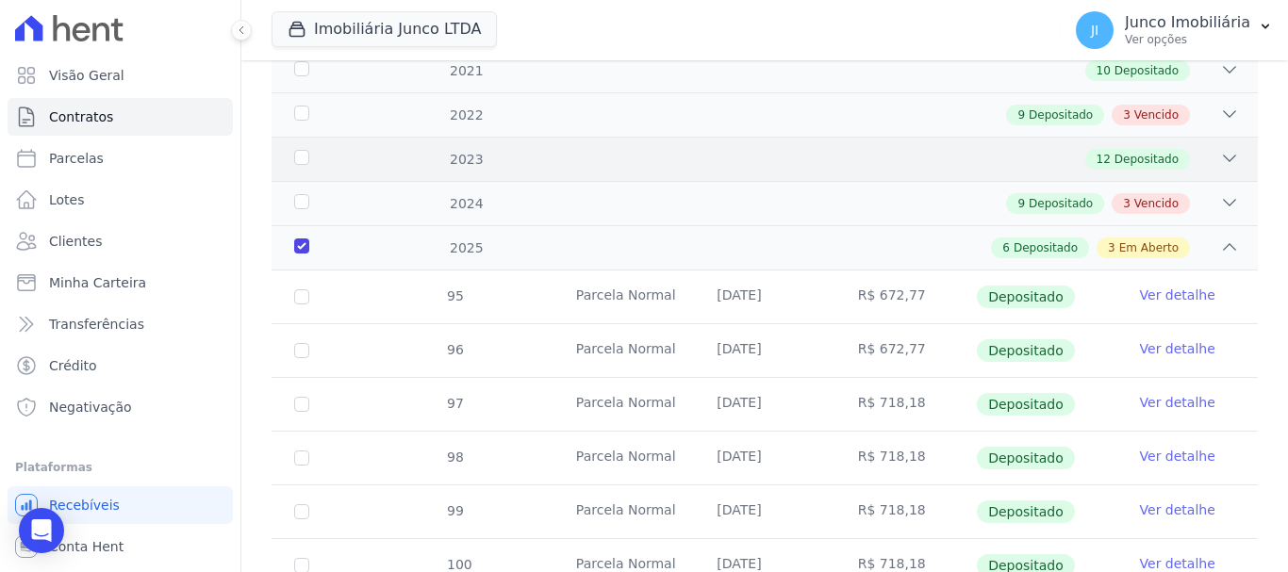
scroll to position [557, 0]
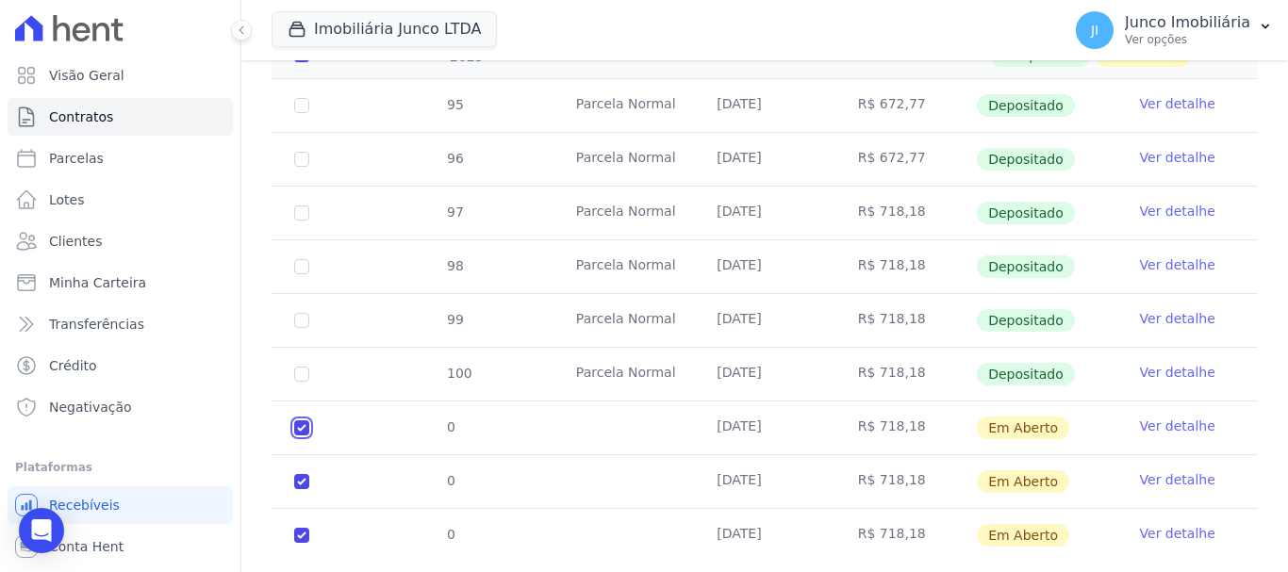
click at [304, 421] on input "checkbox" at bounding box center [301, 428] width 15 height 15
checkbox input "false"
checkbox input "true"
click at [306, 474] on input "checkbox" at bounding box center [301, 481] width 15 height 15
checkbox input "false"
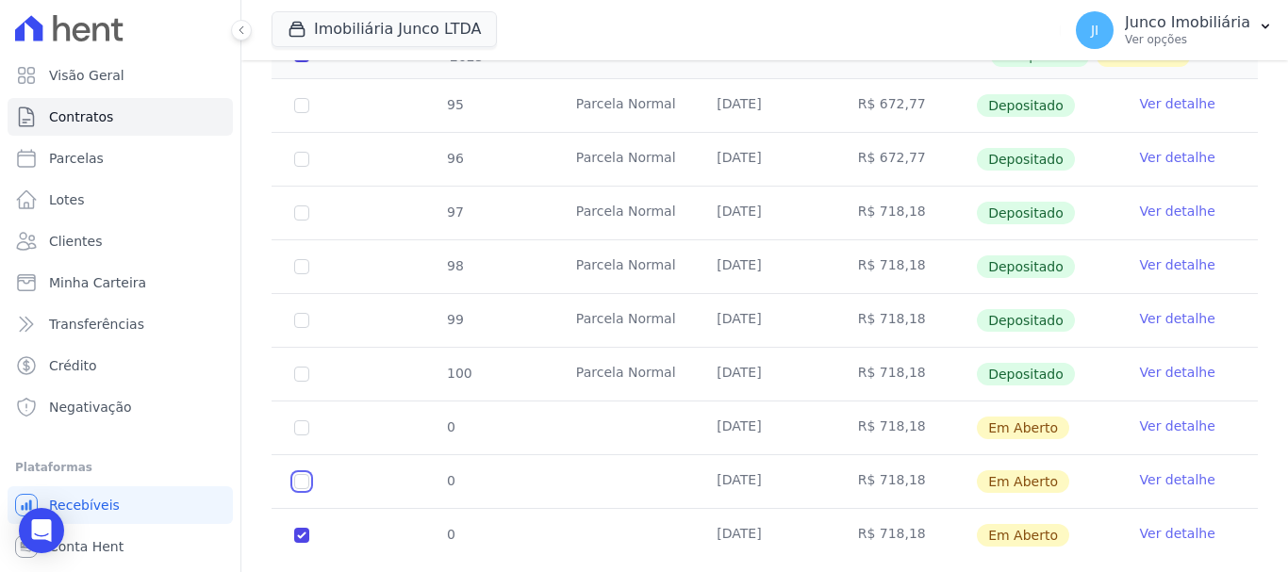
checkbox input "true"
click at [300, 528] on input "checkbox" at bounding box center [301, 535] width 15 height 15
checkbox input "false"
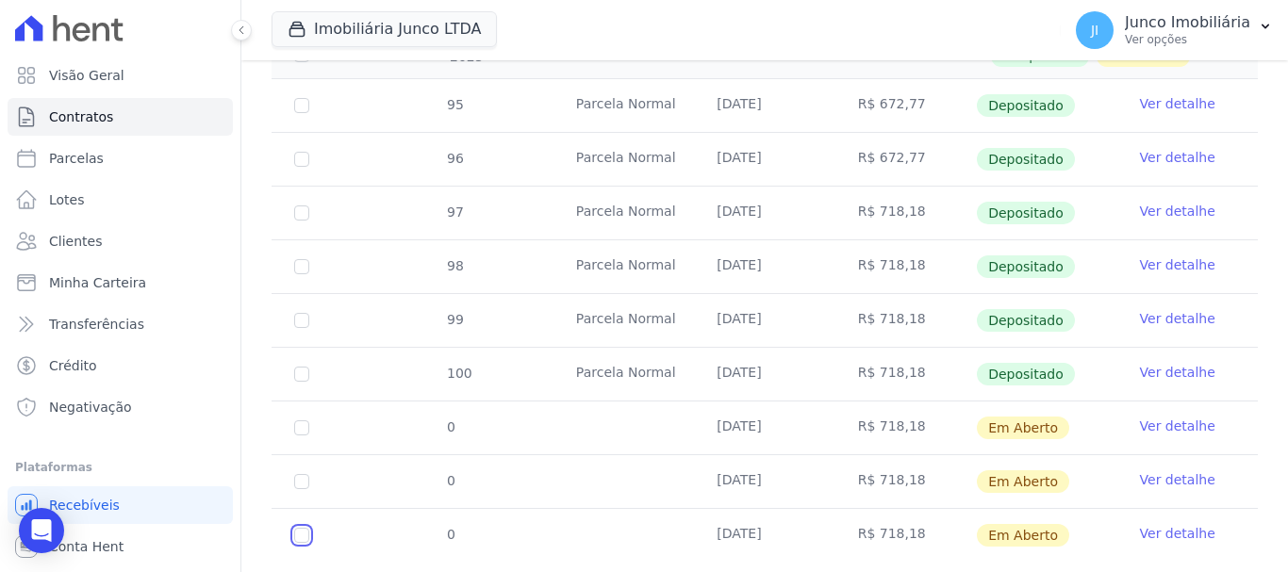
scroll to position [542, 0]
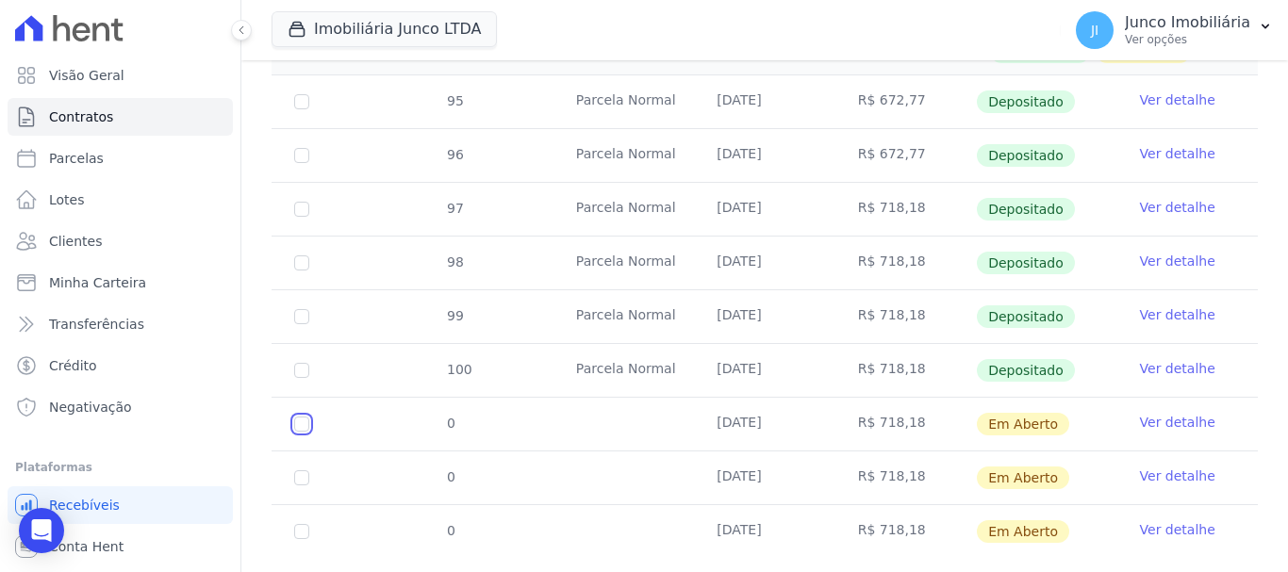
click at [304, 417] on input "checkbox" at bounding box center [301, 424] width 15 height 15
checkbox input "true"
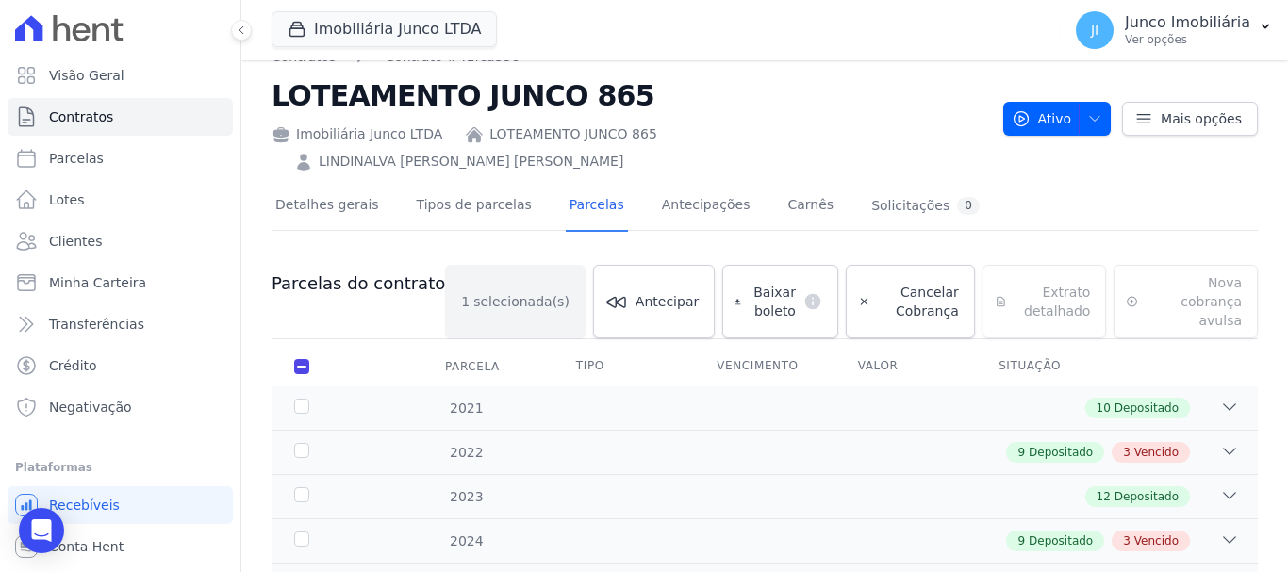
scroll to position [0, 0]
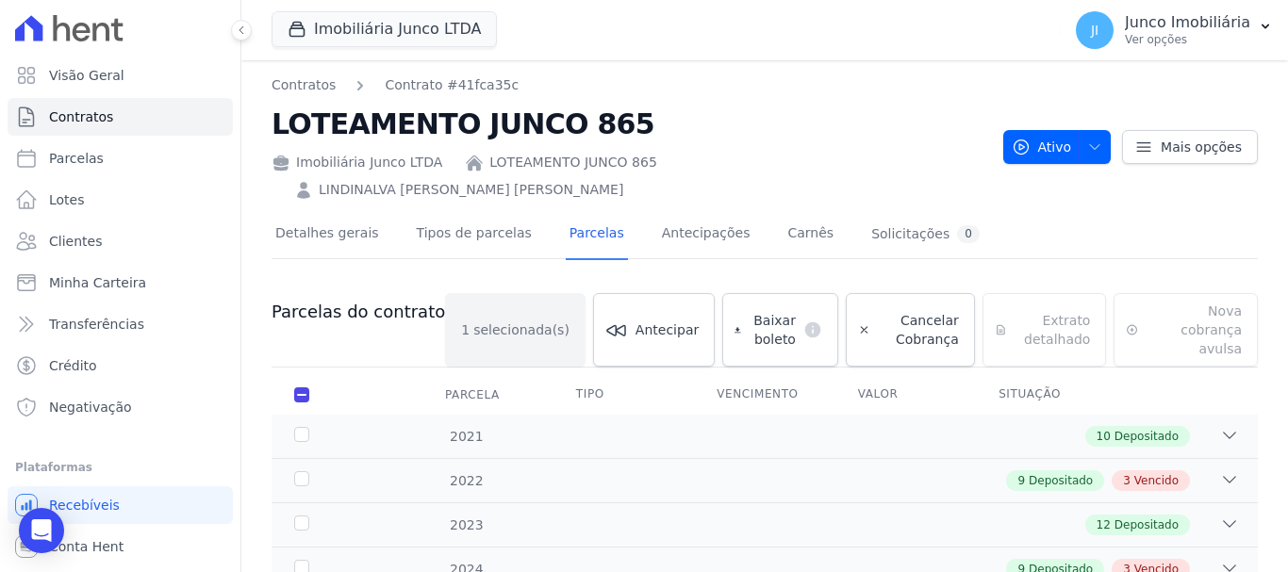
click at [765, 293] on div "Baixar boleto default" at bounding box center [780, 330] width 116 height 74
click at [747, 293] on div "Baixar boleto default" at bounding box center [780, 330] width 116 height 74
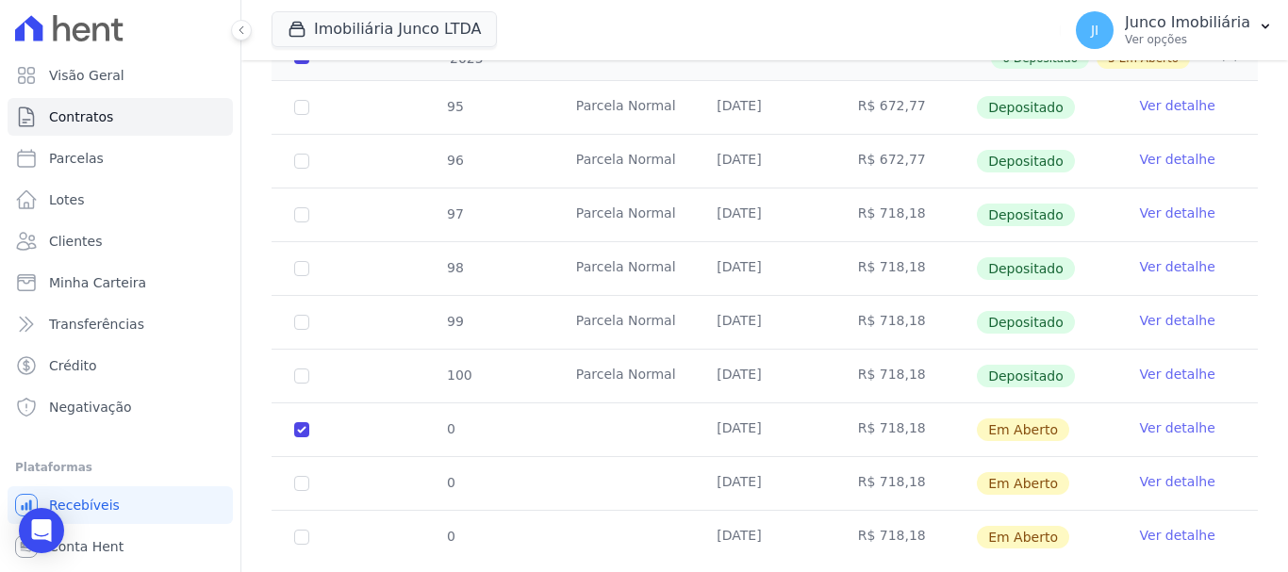
scroll to position [557, 0]
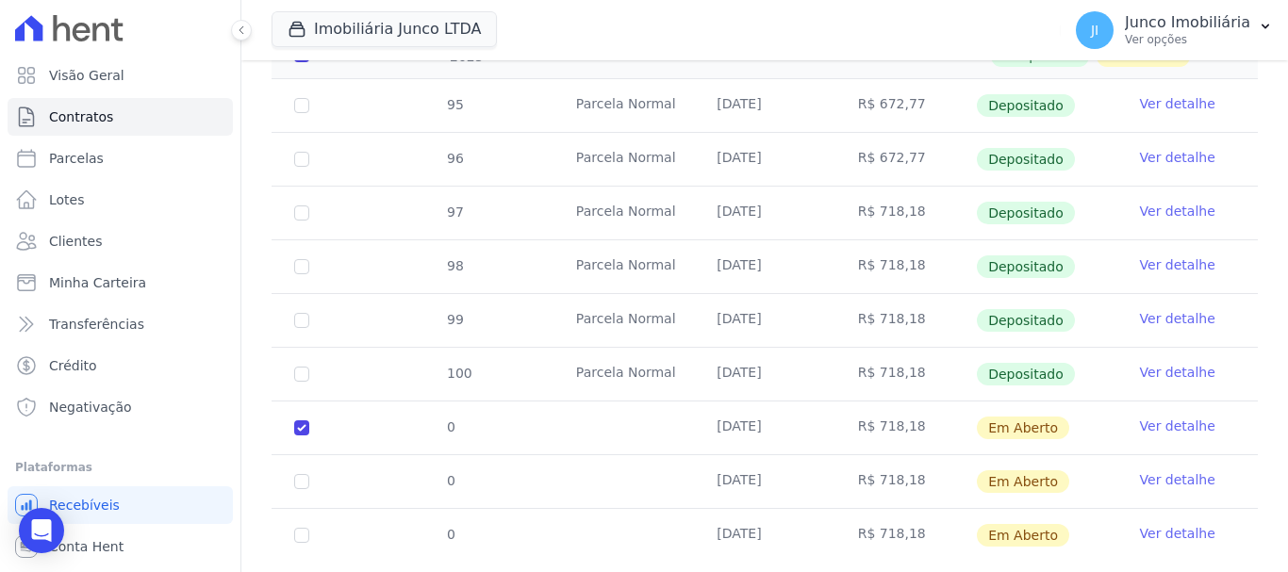
click at [1145, 417] on link "Ver detalhe" at bounding box center [1177, 426] width 75 height 19
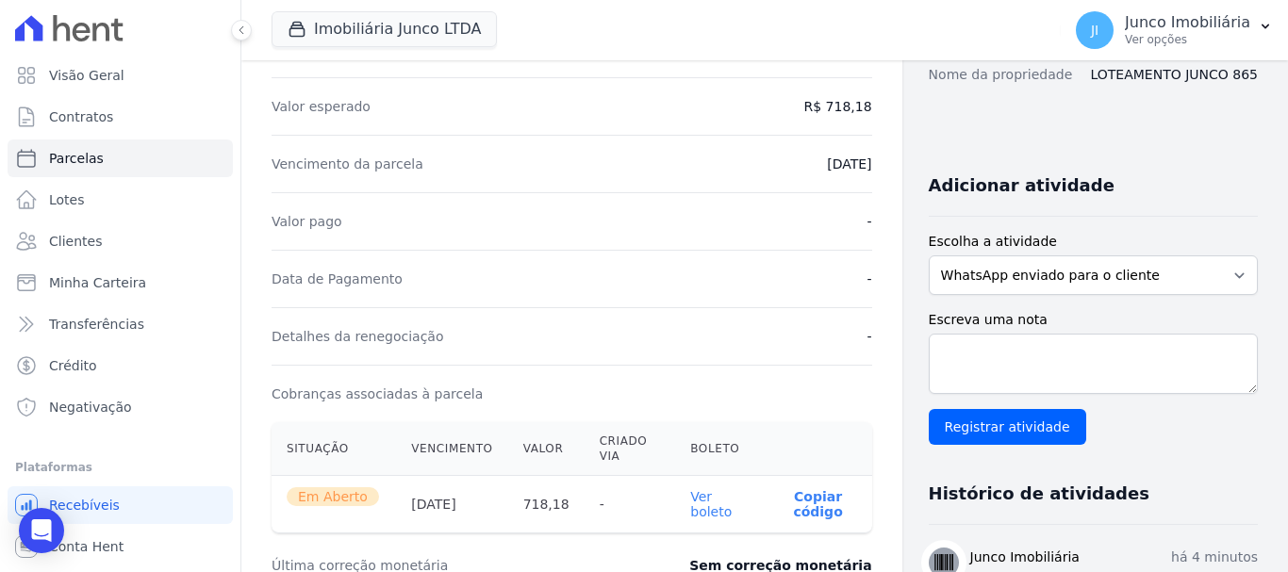
scroll to position [472, 0]
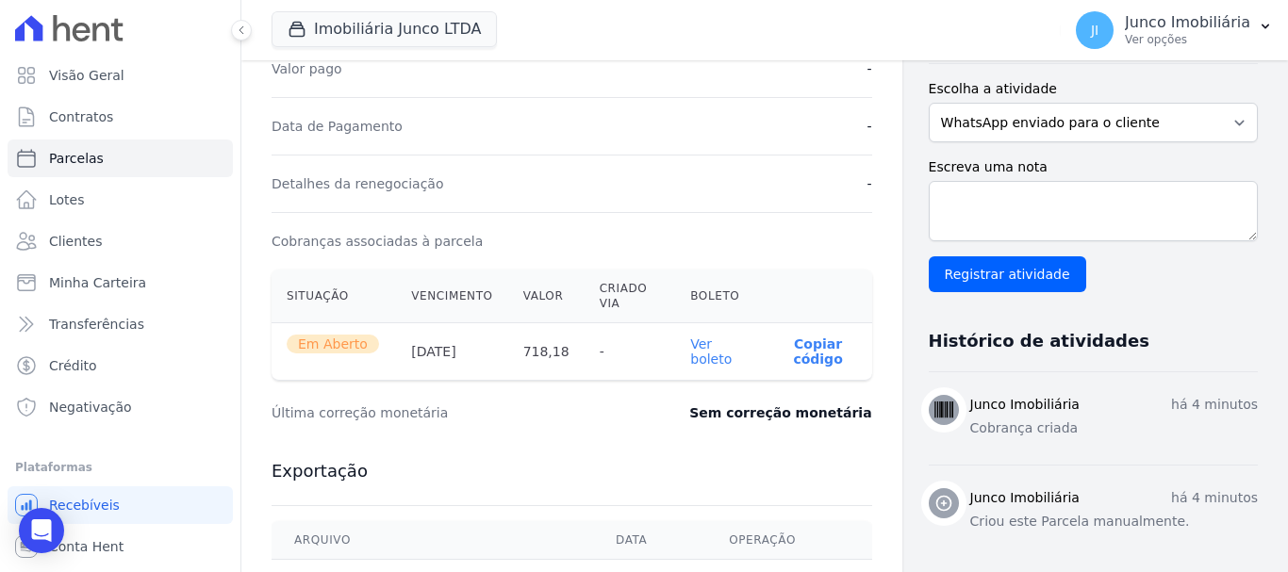
click at [700, 358] on link "Ver boleto" at bounding box center [710, 352] width 41 height 30
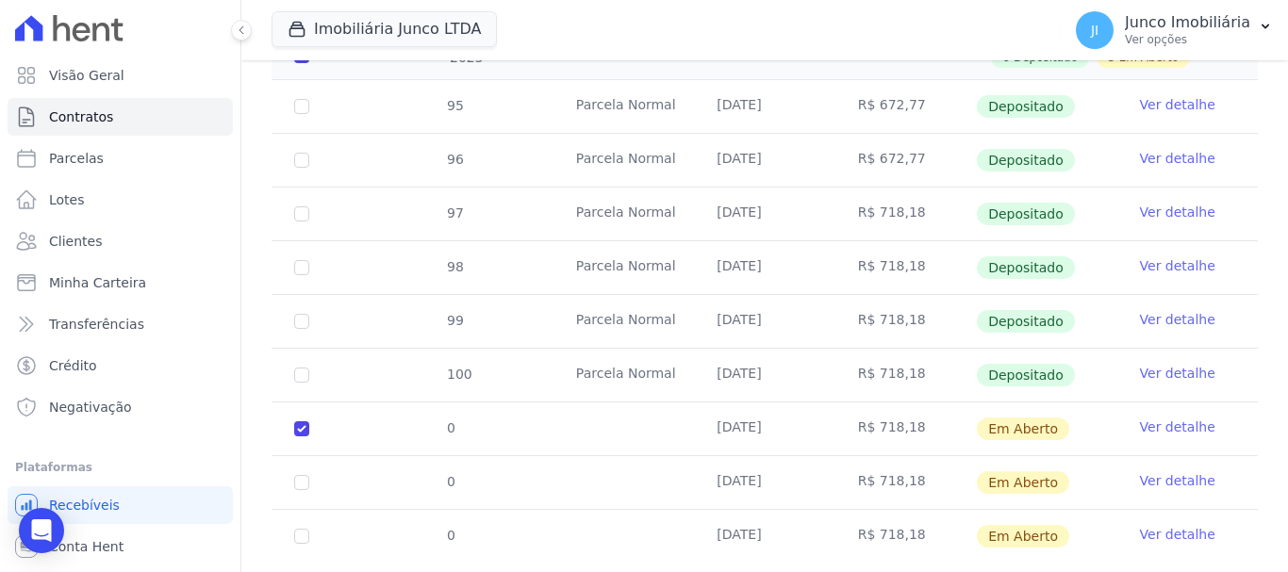
scroll to position [557, 0]
click at [1181, 471] on link "Ver detalhe" at bounding box center [1177, 480] width 75 height 19
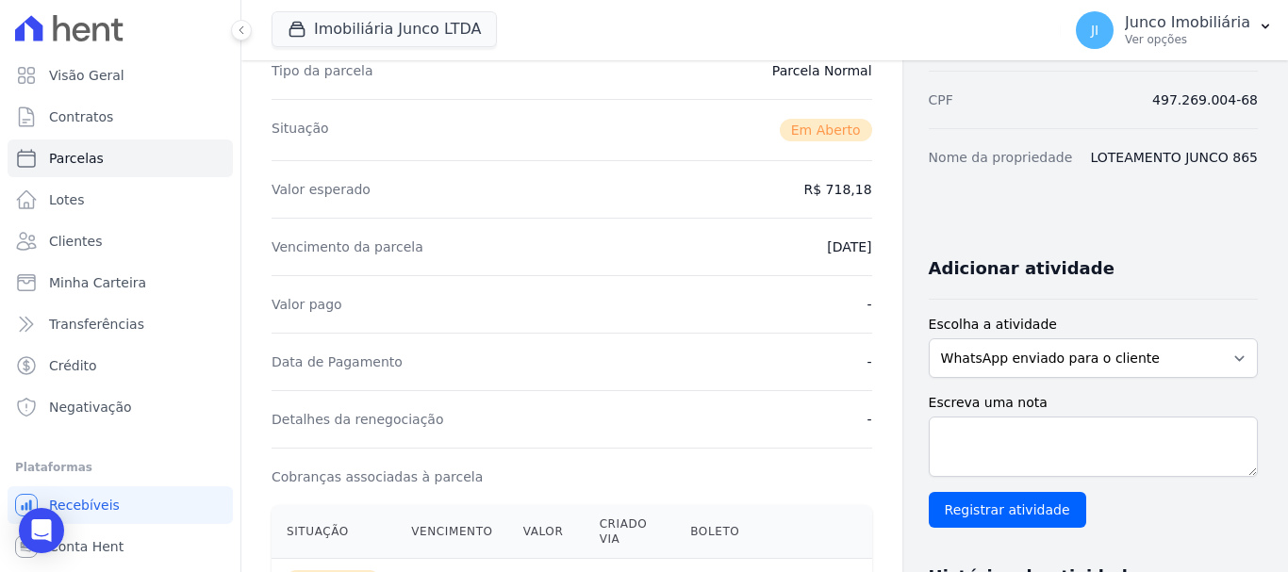
scroll to position [377, 0]
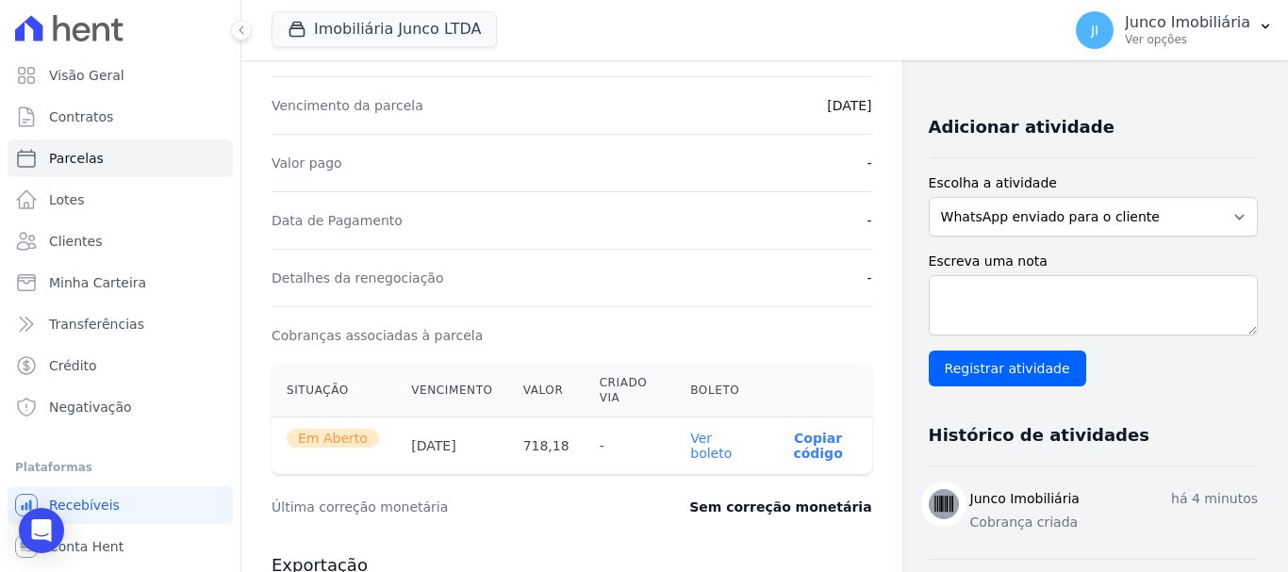
click at [697, 452] on link "Ver boleto" at bounding box center [710, 446] width 41 height 30
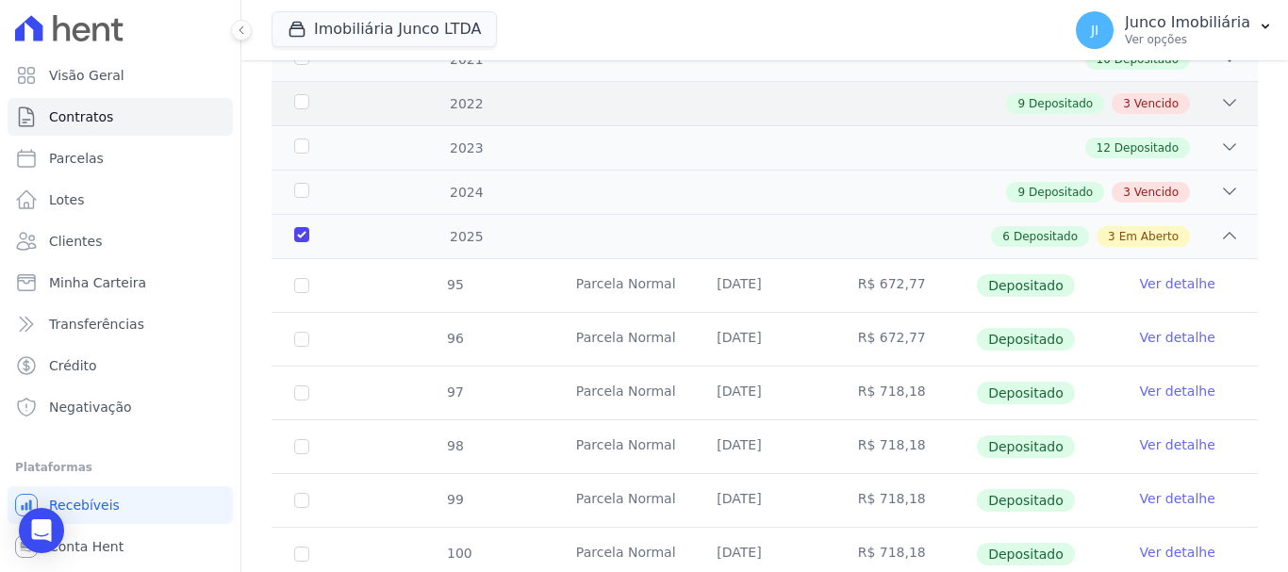
scroll to position [557, 0]
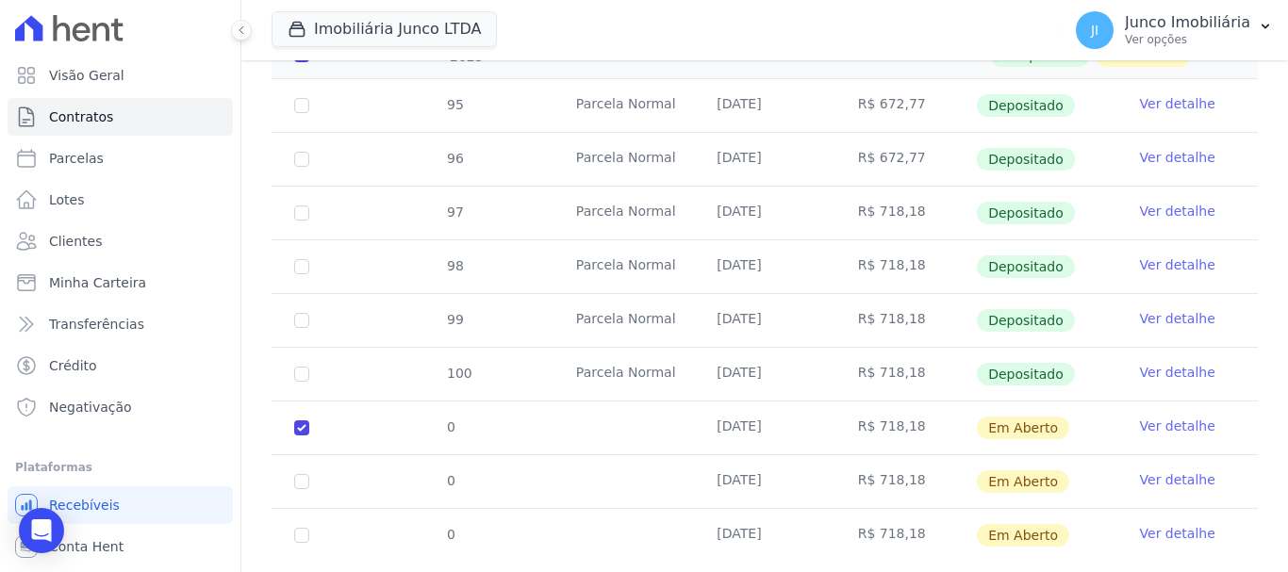
click at [1167, 524] on link "Ver detalhe" at bounding box center [1177, 533] width 75 height 19
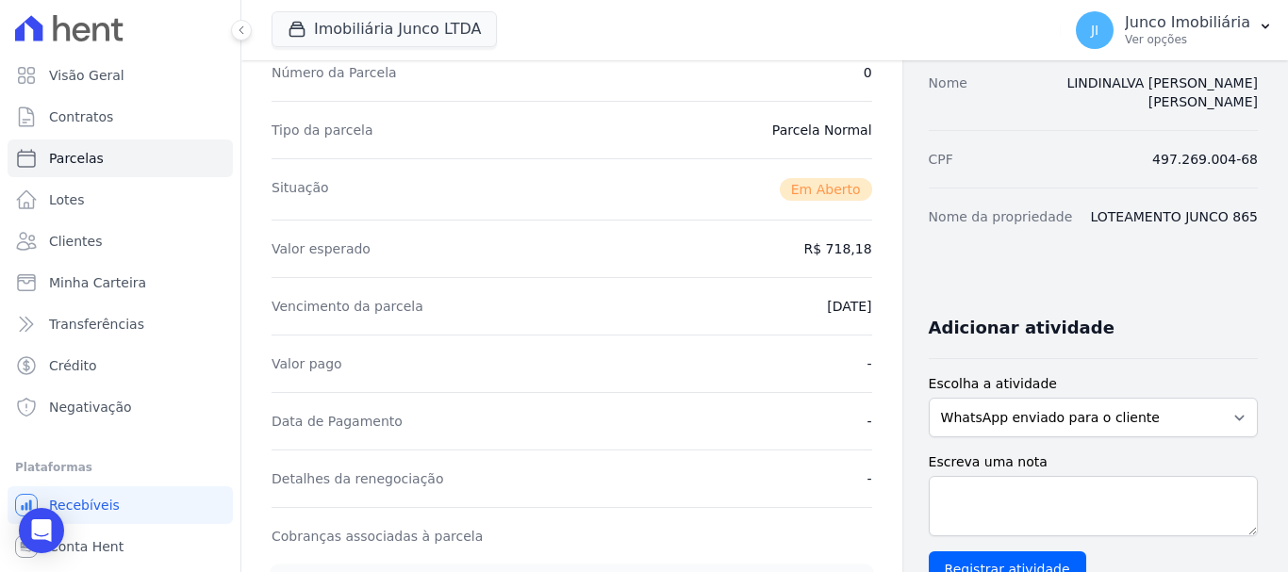
scroll to position [377, 0]
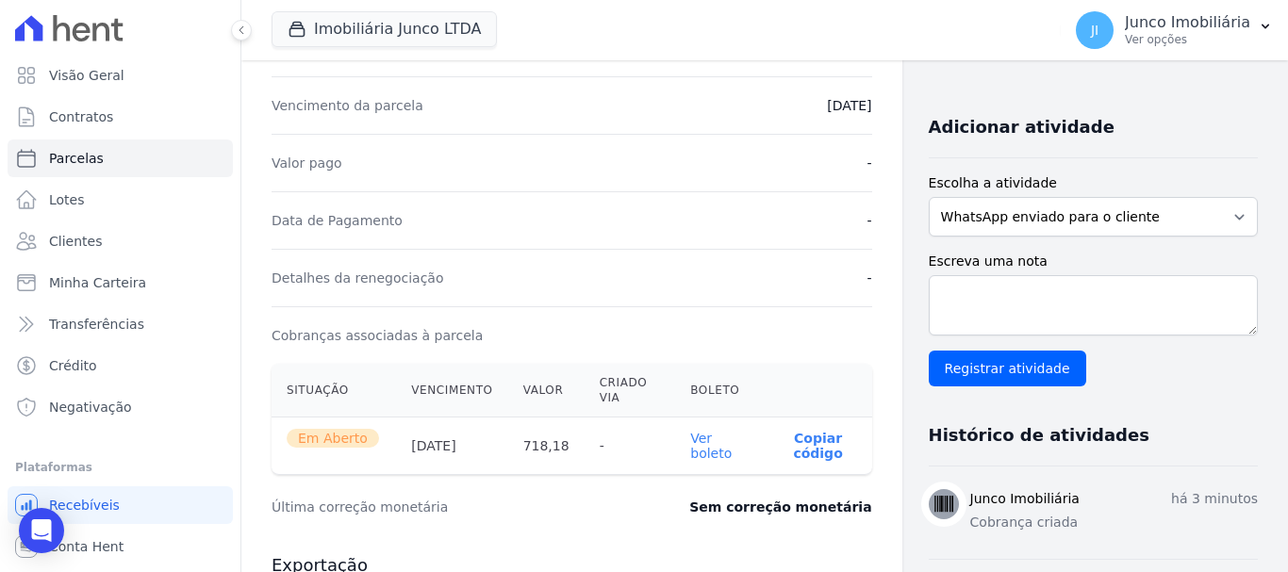
click at [705, 453] on link "Ver boleto" at bounding box center [710, 446] width 41 height 30
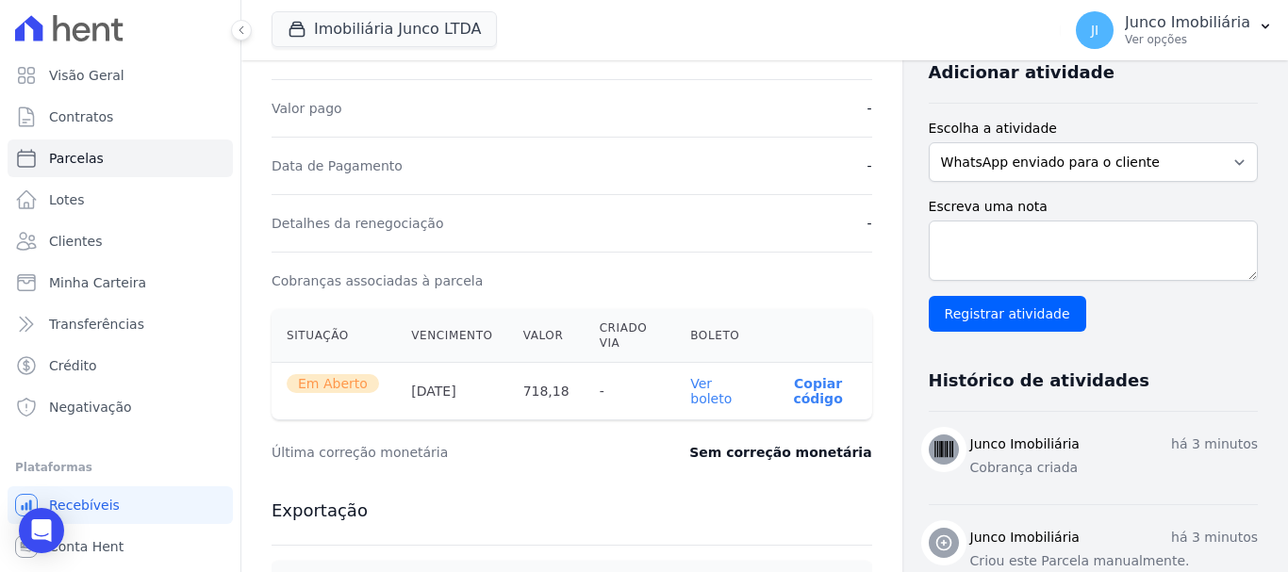
scroll to position [472, 0]
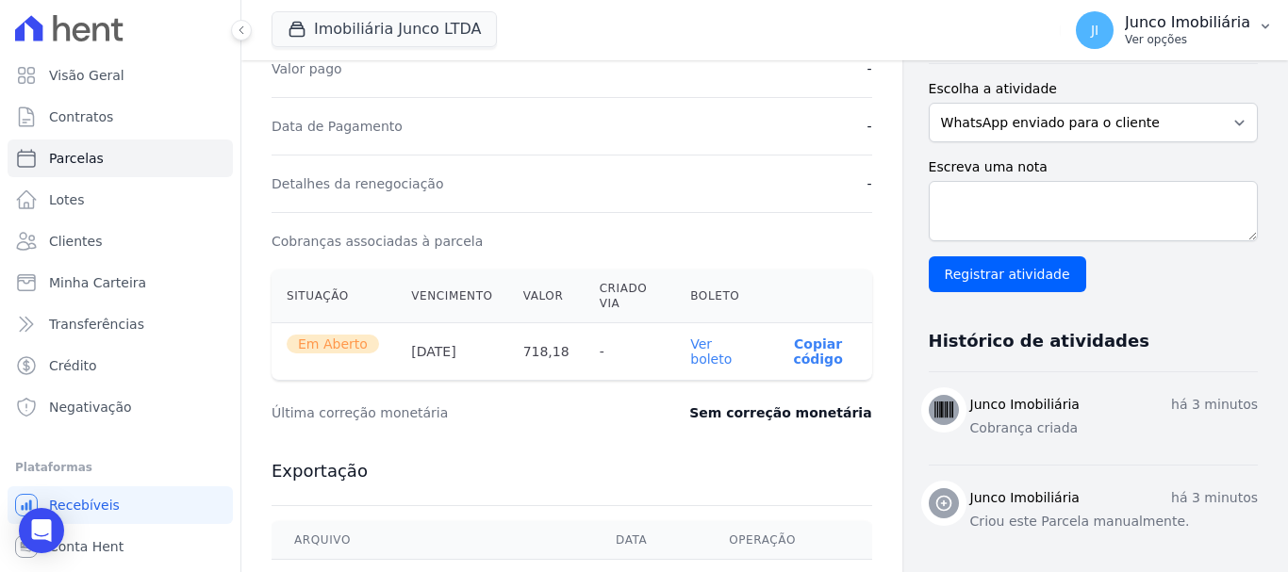
click at [1171, 43] on p "Ver opções" at bounding box center [1187, 39] width 125 height 15
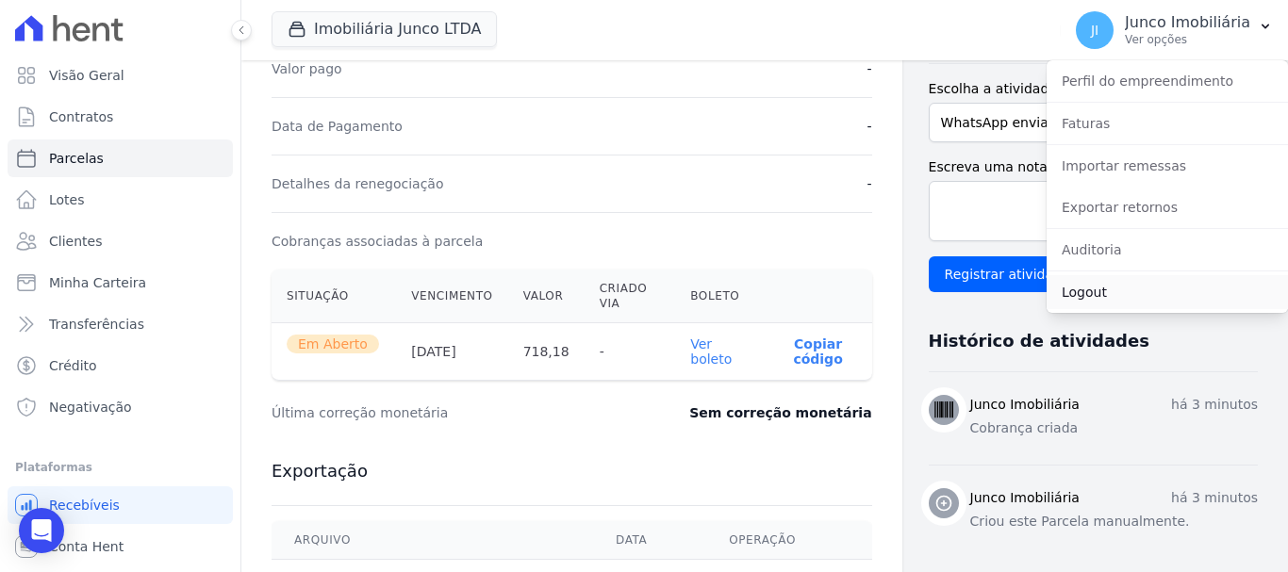
click at [1095, 289] on link "Logout" at bounding box center [1167, 292] width 241 height 34
